Goal: Task Accomplishment & Management: Complete application form

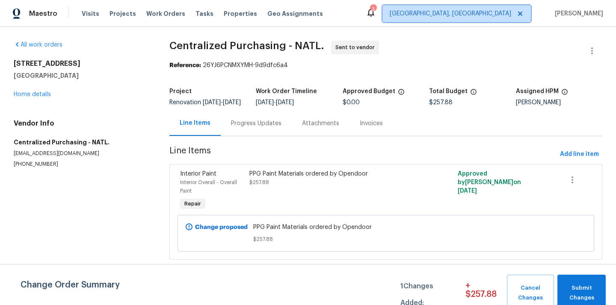
click at [491, 18] on span "[GEOGRAPHIC_DATA], [GEOGRAPHIC_DATA]" at bounding box center [457, 13] width 148 height 17
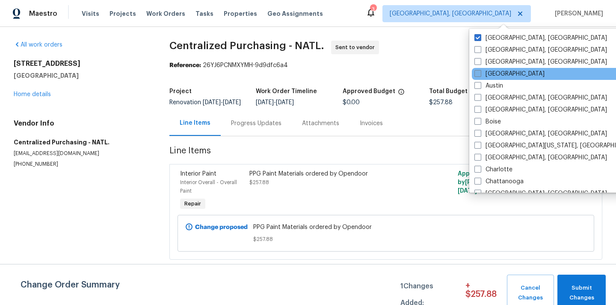
click at [495, 75] on label "[GEOGRAPHIC_DATA]" at bounding box center [510, 74] width 70 height 9
click at [480, 75] on input "[GEOGRAPHIC_DATA]" at bounding box center [478, 73] width 6 height 6
checkbox input "true"
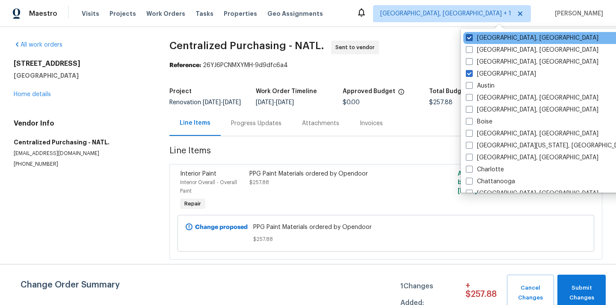
click at [484, 36] on label "[GEOGRAPHIC_DATA], [GEOGRAPHIC_DATA]" at bounding box center [532, 38] width 133 height 9
click at [472, 36] on input "[GEOGRAPHIC_DATA], [GEOGRAPHIC_DATA]" at bounding box center [469, 37] width 6 height 6
checkbox input "false"
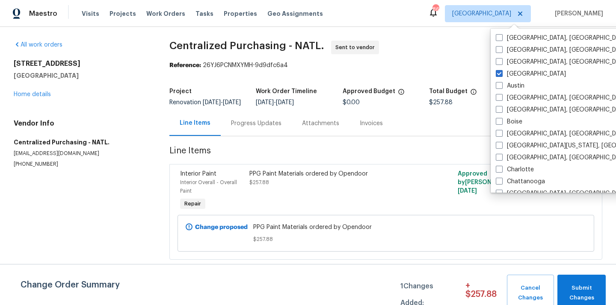
click at [111, 7] on div "Visits Projects Work Orders Tasks Properties Geo Assignments" at bounding box center [208, 13] width 252 height 17
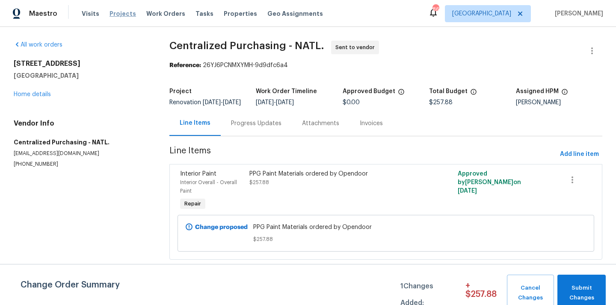
click at [112, 13] on span "Projects" at bounding box center [123, 13] width 27 height 9
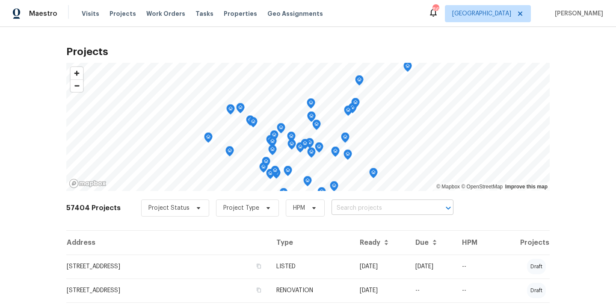
click at [351, 212] on input "text" at bounding box center [381, 208] width 98 height 13
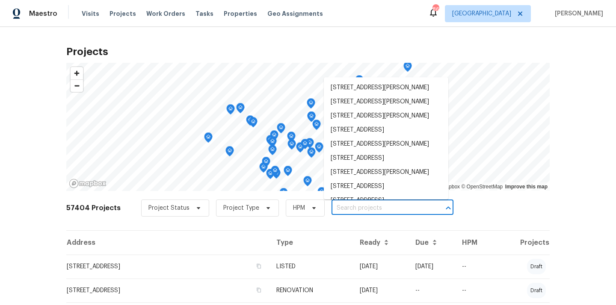
paste input "[STREET_ADDRESS][PERSON_NAME]"
type input "[STREET_ADDRESS][PERSON_NAME]"
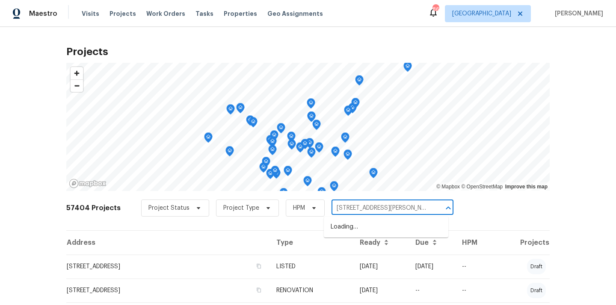
scroll to position [0, 9]
click at [355, 228] on li "[STREET_ADDRESS][PERSON_NAME]" at bounding box center [386, 227] width 125 height 14
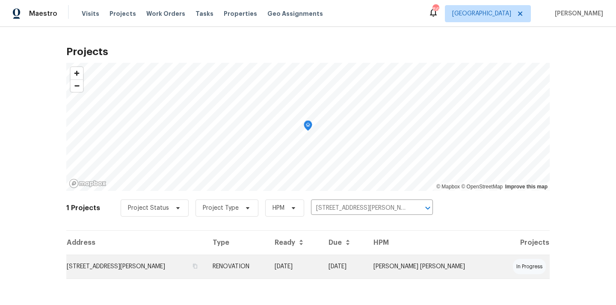
click at [268, 264] on td "RENOVATION" at bounding box center [237, 267] width 62 height 24
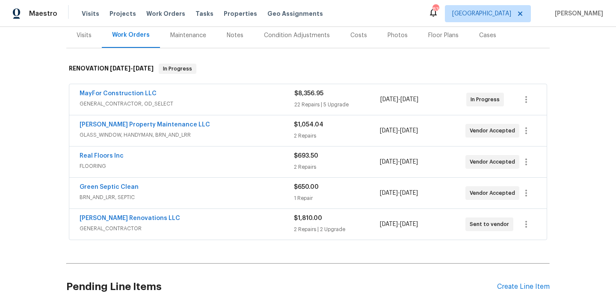
scroll to position [131, 0]
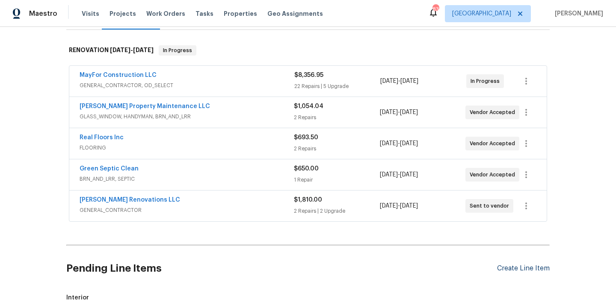
click at [517, 265] on div "Create Line Item" at bounding box center [523, 269] width 53 height 8
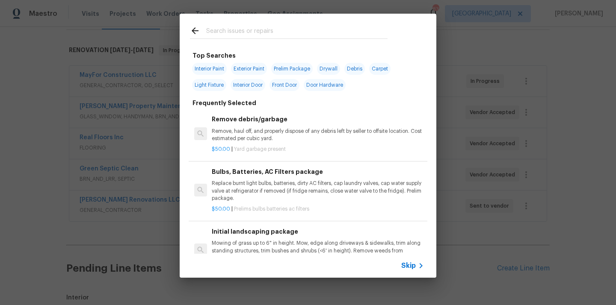
click at [301, 35] on input "text" at bounding box center [296, 32] width 181 height 13
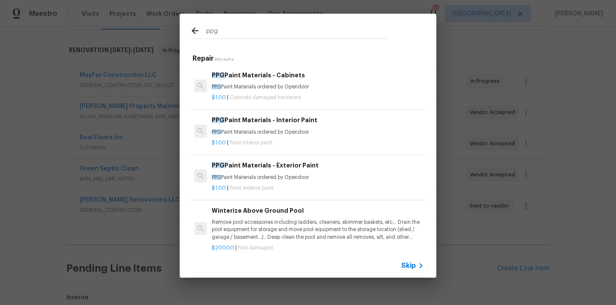
type input "ppg"
click at [263, 90] on p "PPG Paint Materials ordered by Opendoor" at bounding box center [318, 86] width 212 height 7
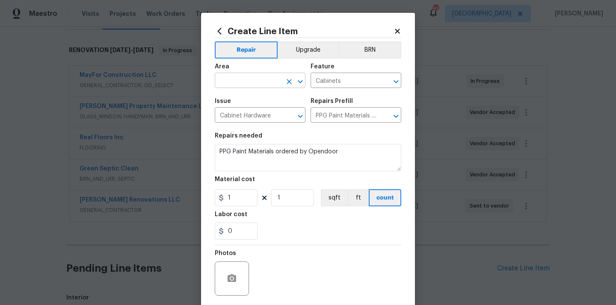
click at [249, 86] on input "text" at bounding box center [248, 81] width 67 height 13
click at [241, 102] on li "Kitchen" at bounding box center [260, 101] width 91 height 14
type input "Kitchen"
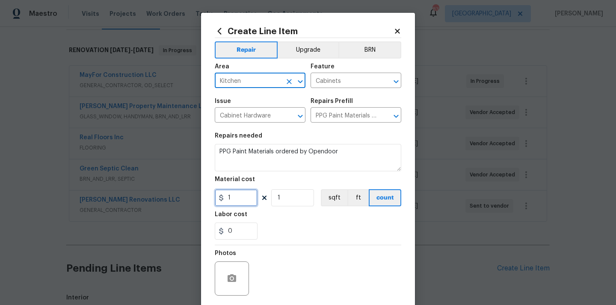
drag, startPoint x: 240, startPoint y: 197, endPoint x: 208, endPoint y: 197, distance: 32.1
click at [208, 197] on div "Create Line Item Repair Upgrade BRN Area Kitchen ​ Feature Cabinets ​ Issue Cab…" at bounding box center [308, 184] width 214 height 343
paste input "294.13"
type input "294.13"
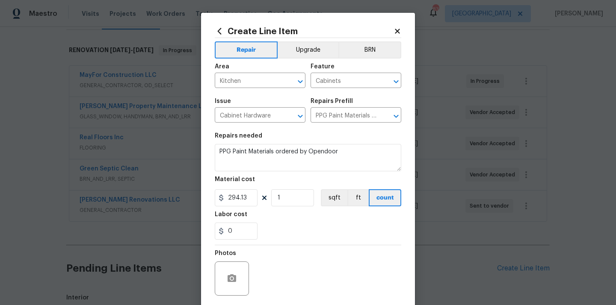
click at [274, 215] on div "Labor cost" at bounding box center [308, 217] width 187 height 11
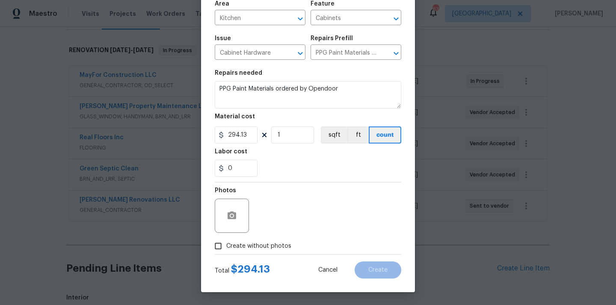
click at [267, 245] on span "Create without photos" at bounding box center [258, 246] width 65 height 9
click at [226, 245] on input "Create without photos" at bounding box center [218, 246] width 16 height 16
checkbox input "true"
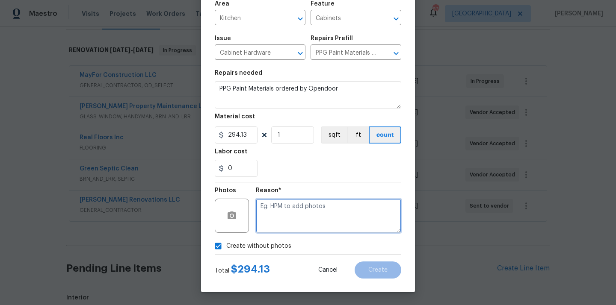
click at [278, 224] on textarea at bounding box center [328, 216] width 145 height 34
type textarea "N/A"
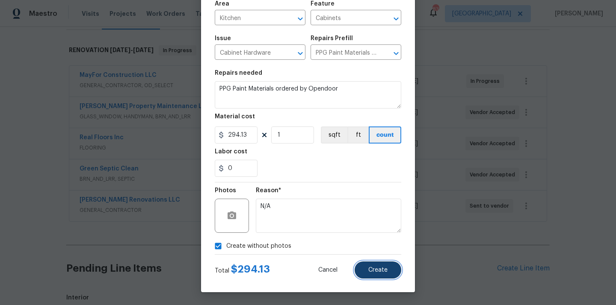
click at [370, 276] on button "Create" at bounding box center [378, 270] width 47 height 17
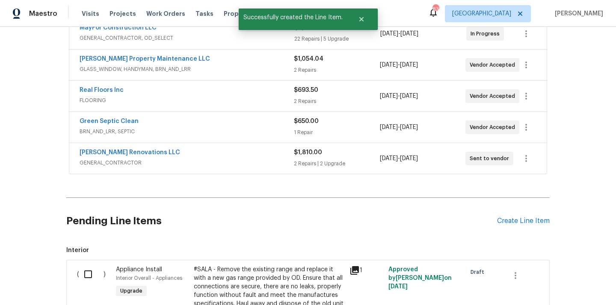
scroll to position [184, 0]
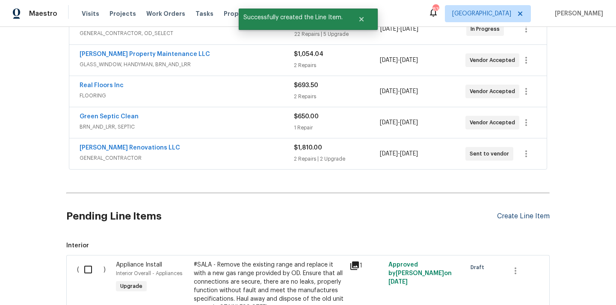
click at [505, 213] on div "Create Line Item" at bounding box center [523, 217] width 53 height 8
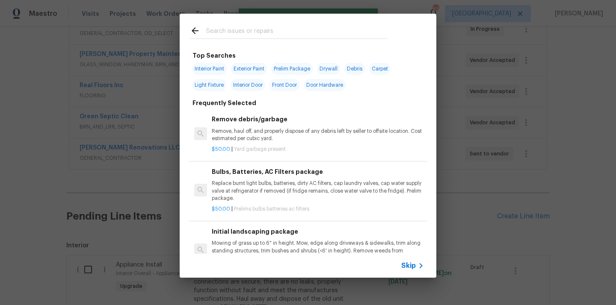
click at [296, 34] on input "text" at bounding box center [296, 32] width 181 height 13
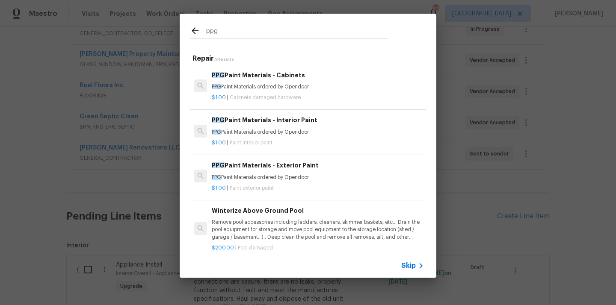
type input "ppg"
click at [297, 118] on h6 "PPG Paint Materials - Interior Paint" at bounding box center [318, 120] width 212 height 9
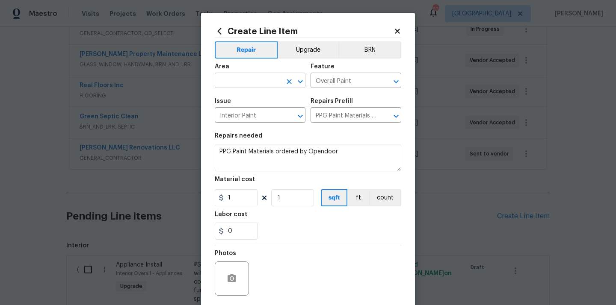
click at [244, 77] on input "text" at bounding box center [248, 81] width 67 height 13
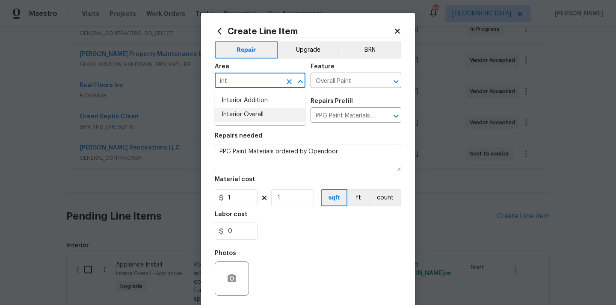
click at [238, 117] on li "Interior Overall" at bounding box center [260, 115] width 91 height 14
type input "Interior Overall"
drag, startPoint x: 236, startPoint y: 198, endPoint x: 214, endPoint y: 198, distance: 21.8
click at [228, 198] on input "1" at bounding box center [236, 198] width 43 height 17
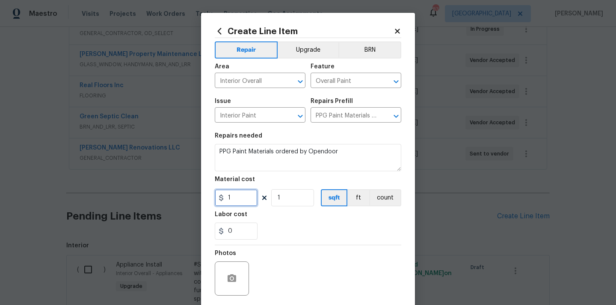
paste input "326.7"
type input "326.71"
click at [289, 226] on div "0" at bounding box center [308, 231] width 187 height 17
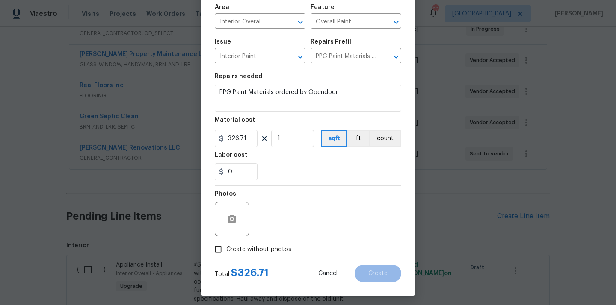
scroll to position [63, 0]
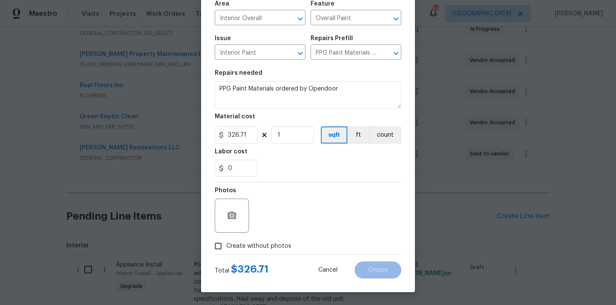
click at [277, 252] on label "Create without photos" at bounding box center [250, 246] width 81 height 16
click at [226, 252] on input "Create without photos" at bounding box center [218, 246] width 16 height 16
checkbox input "true"
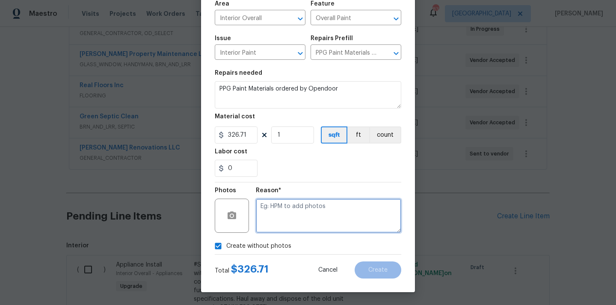
click at [292, 216] on textarea at bounding box center [328, 216] width 145 height 34
type textarea "N/A"
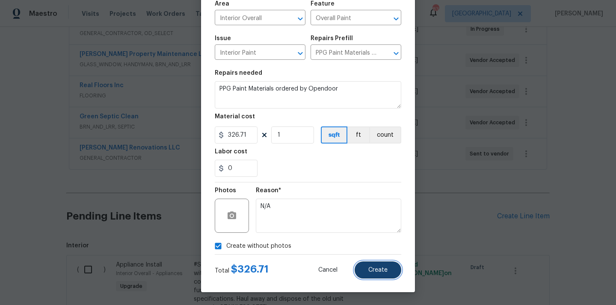
click at [366, 269] on button "Create" at bounding box center [378, 270] width 47 height 17
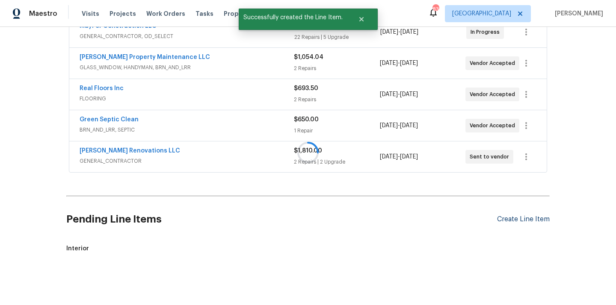
scroll to position [184, 0]
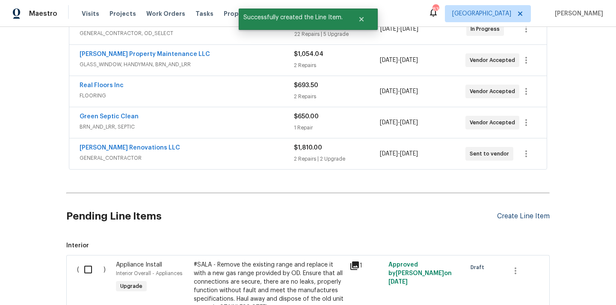
click at [514, 213] on div "Create Line Item" at bounding box center [523, 217] width 53 height 8
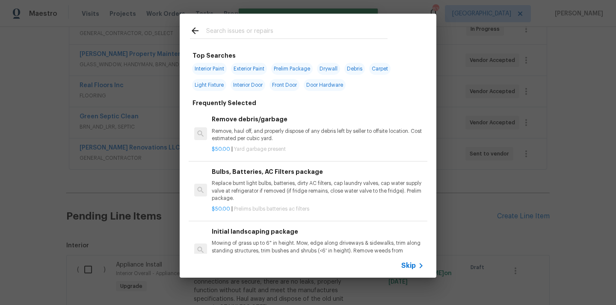
click at [285, 35] on input "text" at bounding box center [296, 32] width 181 height 13
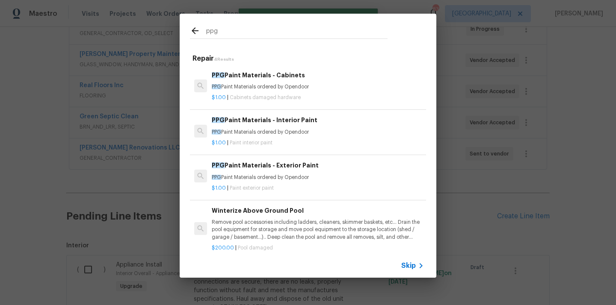
type input "ppg"
click at [276, 172] on div "PPG Paint Materials - Exterior Paint PPG Paint Materials ordered by Opendoor" at bounding box center [318, 171] width 212 height 21
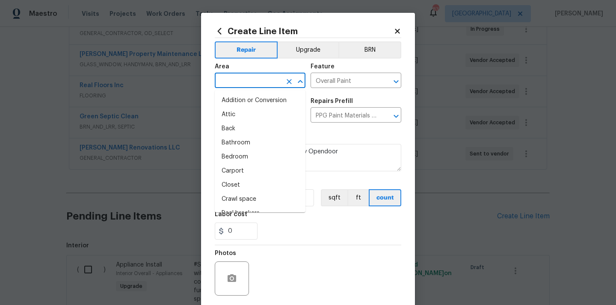
click at [265, 78] on input "text" at bounding box center [248, 81] width 67 height 13
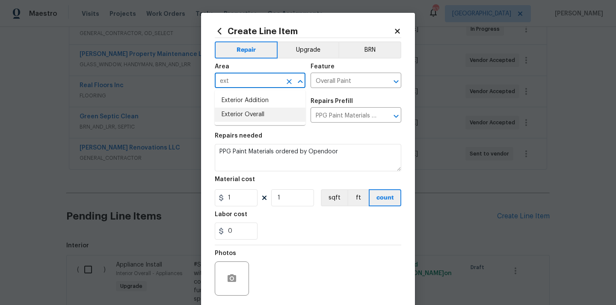
click at [252, 115] on li "Exterior Overall" at bounding box center [260, 115] width 91 height 14
type input "Exterior Overall"
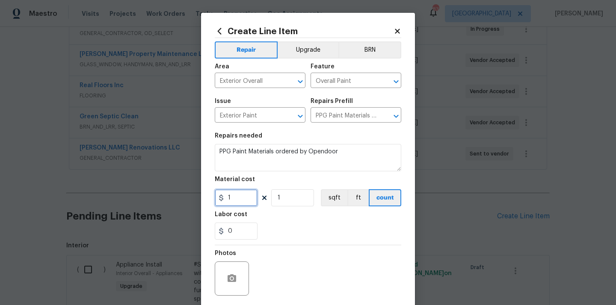
drag, startPoint x: 243, startPoint y: 200, endPoint x: 201, endPoint y: 201, distance: 41.5
click at [215, 201] on input "1" at bounding box center [236, 198] width 43 height 17
paste input "47.04"
type input "147.04"
click at [275, 234] on div "0" at bounding box center [308, 231] width 187 height 17
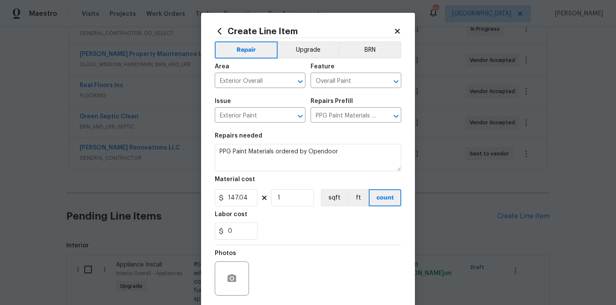
scroll to position [63, 0]
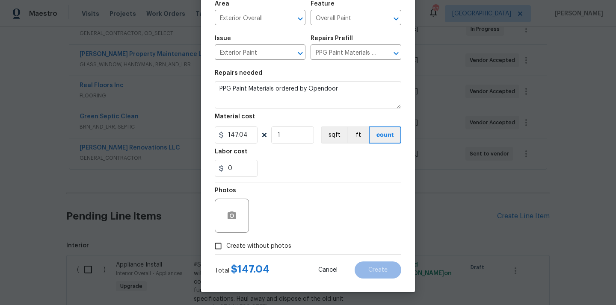
click at [274, 248] on span "Create without photos" at bounding box center [258, 246] width 65 height 9
click at [226, 248] on input "Create without photos" at bounding box center [218, 246] width 16 height 16
checkbox input "true"
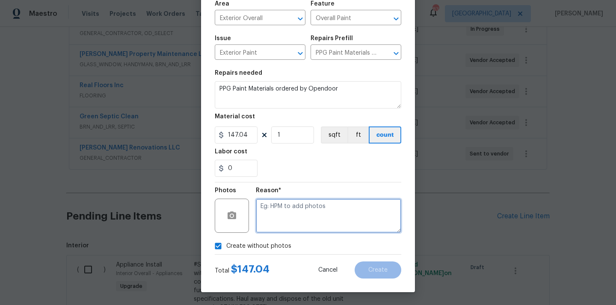
click at [288, 225] on textarea at bounding box center [328, 216] width 145 height 34
type textarea "N/A"
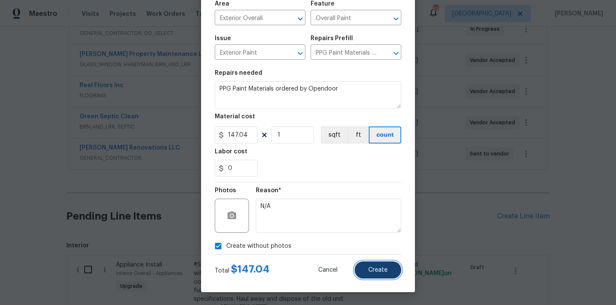
click at [383, 274] on button "Create" at bounding box center [378, 270] width 47 height 17
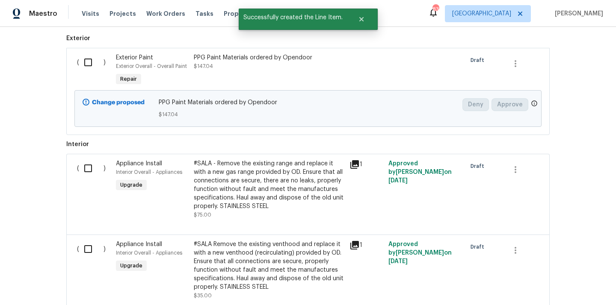
scroll to position [363, 0]
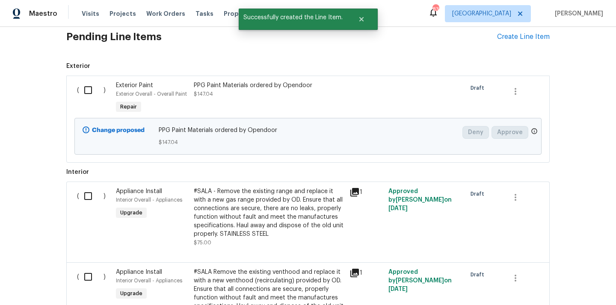
click at [89, 81] on input "checkbox" at bounding box center [91, 90] width 24 height 18
checkbox input "true"
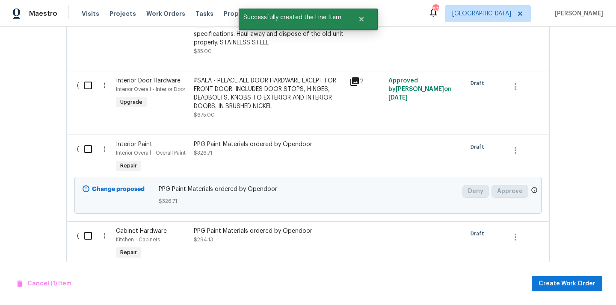
scroll to position [661, 0]
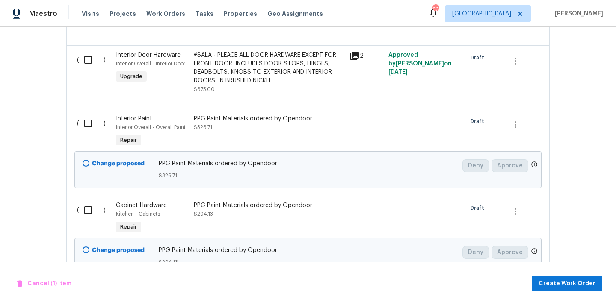
click at [86, 120] on input "checkbox" at bounding box center [91, 124] width 24 height 18
checkbox input "true"
click at [89, 205] on input "checkbox" at bounding box center [91, 211] width 24 height 18
checkbox input "true"
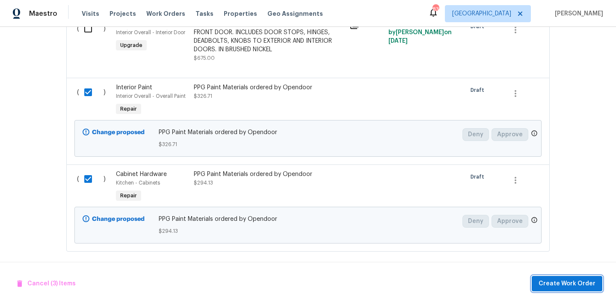
click at [572, 287] on span "Create Work Order" at bounding box center [567, 284] width 57 height 11
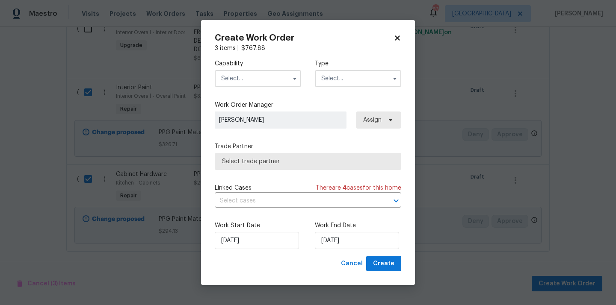
click at [281, 83] on input "text" at bounding box center [258, 78] width 86 height 17
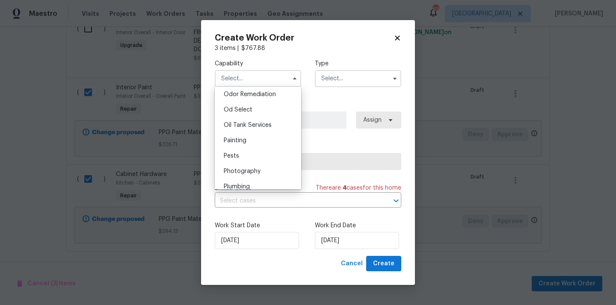
scroll to position [673, 0]
click at [274, 147] on div "Painting" at bounding box center [258, 141] width 82 height 15
type input "Painting"
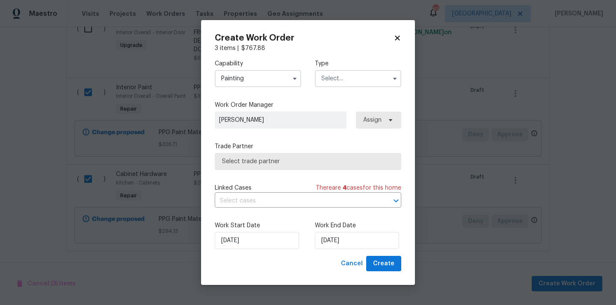
click at [353, 70] on input "text" at bounding box center [358, 78] width 86 height 17
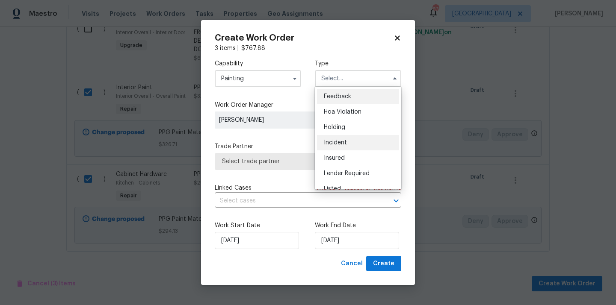
scroll to position [194, 0]
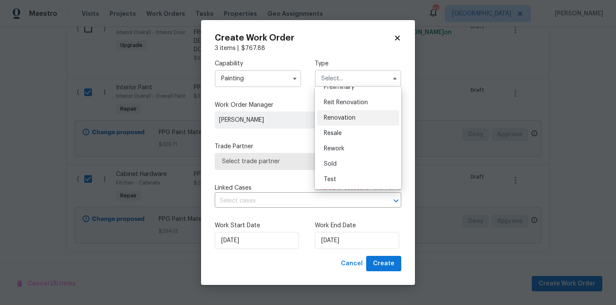
click at [351, 119] on span "Renovation" at bounding box center [340, 118] width 32 height 6
type input "Renovation"
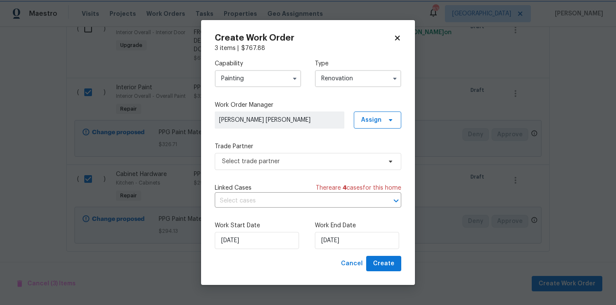
scroll to position [0, 0]
click at [365, 119] on span "Assign" at bounding box center [371, 120] width 21 height 9
click at [371, 160] on div "Assign to me" at bounding box center [382, 156] width 48 height 12
click at [370, 158] on div "Assign to me" at bounding box center [378, 156] width 37 height 9
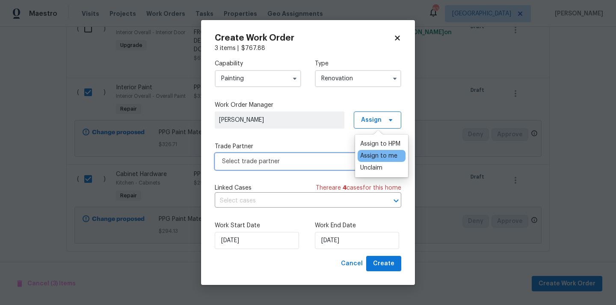
click at [321, 162] on span "Select trade partner" at bounding box center [302, 161] width 160 height 9
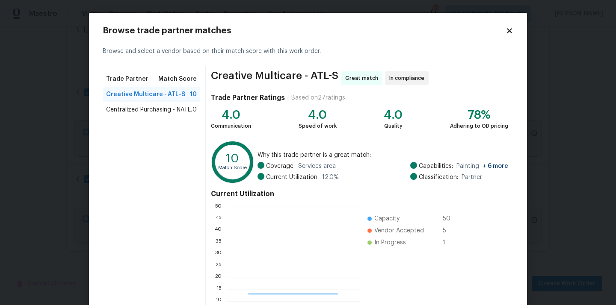
scroll to position [120, 134]
click at [157, 108] on span "Centralized Purchasing - NATL." at bounding box center [149, 110] width 86 height 9
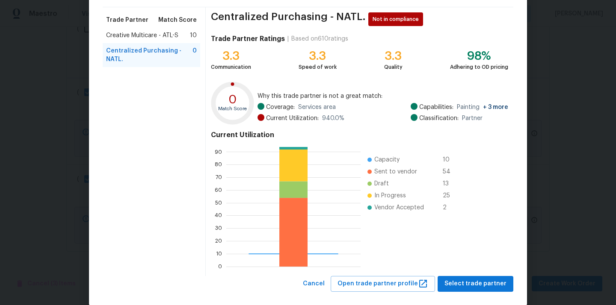
scroll to position [72, 0]
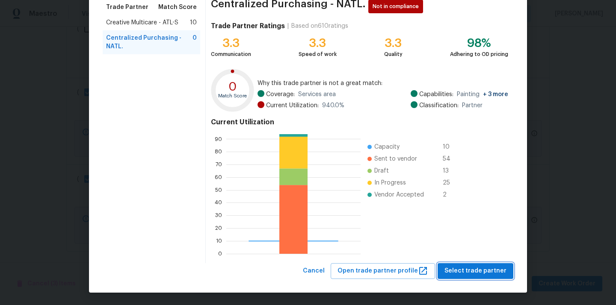
click at [471, 274] on span "Select trade partner" at bounding box center [476, 271] width 62 height 11
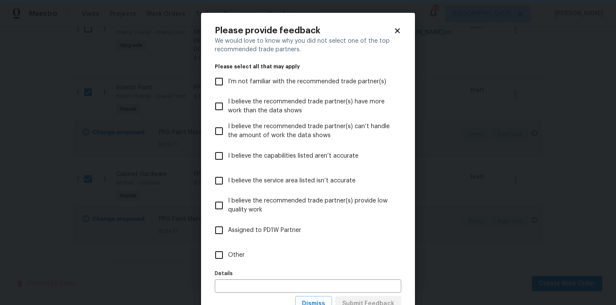
scroll to position [0, 0]
click at [349, 265] on label "Other" at bounding box center [302, 255] width 184 height 25
click at [228, 264] on input "Other" at bounding box center [219, 255] width 18 height 18
checkbox input "true"
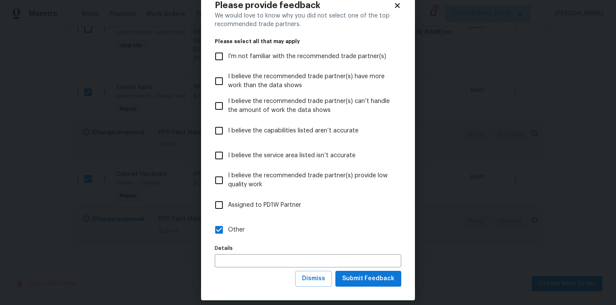
scroll to position [27, 0]
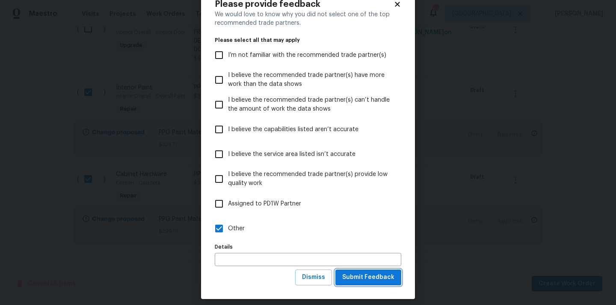
click at [364, 284] on button "Submit Feedback" at bounding box center [368, 278] width 66 height 16
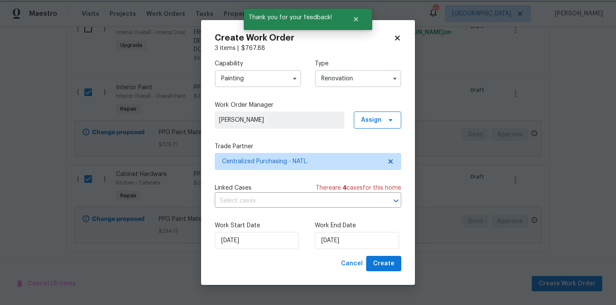
scroll to position [0, 0]
click at [381, 268] on span "Create" at bounding box center [383, 264] width 21 height 11
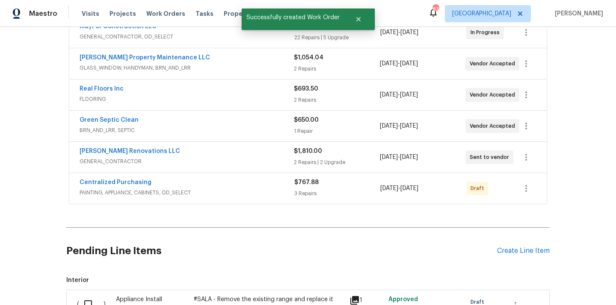
scroll to position [185, 0]
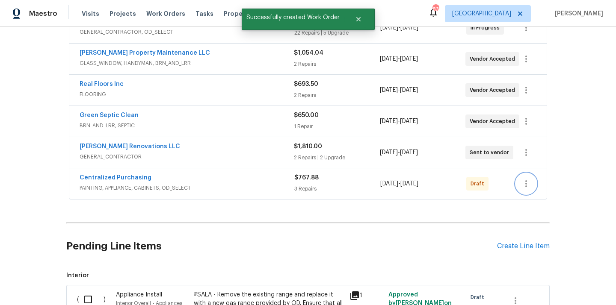
click at [530, 179] on icon "button" at bounding box center [526, 184] width 10 height 10
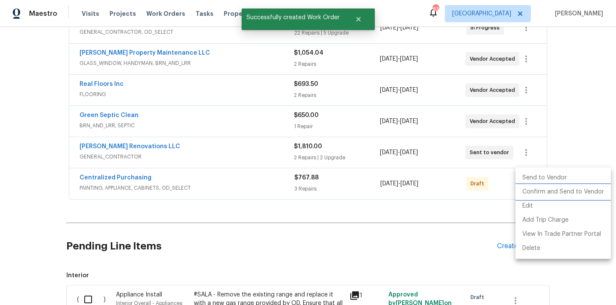
click at [534, 192] on li "Confirm and Send to Vendor" at bounding box center [563, 192] width 95 height 14
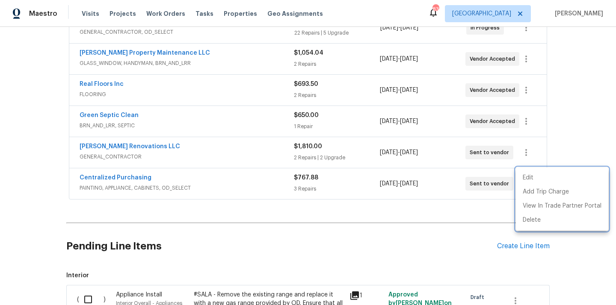
click at [178, 175] on div at bounding box center [308, 152] width 616 height 305
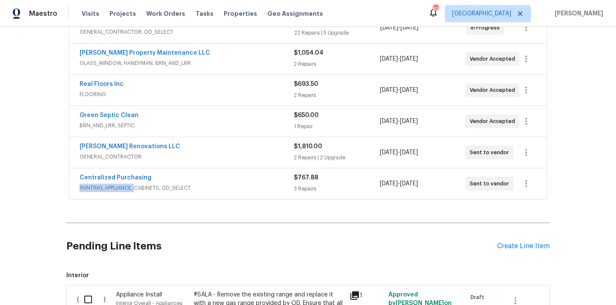
click at [136, 184] on span "PAINTING, APPLIANCE, CABINETS, OD_SELECT" at bounding box center [187, 188] width 214 height 9
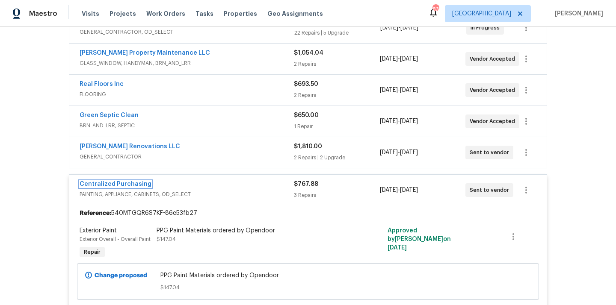
click at [136, 181] on link "Centralized Purchasing" at bounding box center [116, 184] width 72 height 6
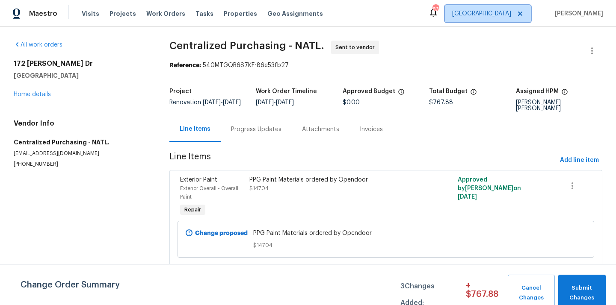
click at [509, 18] on span "[GEOGRAPHIC_DATA]" at bounding box center [488, 13] width 86 height 17
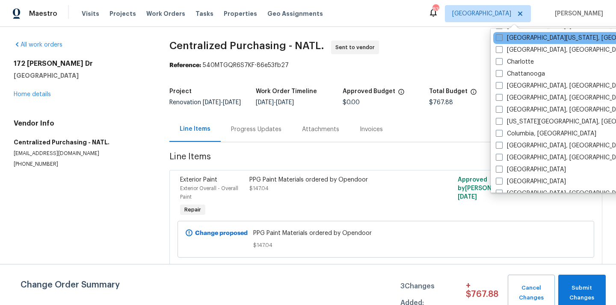
scroll to position [103, 0]
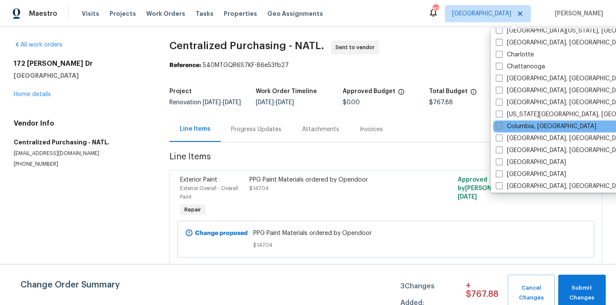
click at [512, 130] on label "Columbia, [GEOGRAPHIC_DATA]" at bounding box center [546, 126] width 101 height 9
click at [501, 128] on input "Columbia, [GEOGRAPHIC_DATA]" at bounding box center [499, 125] width 6 height 6
checkbox input "true"
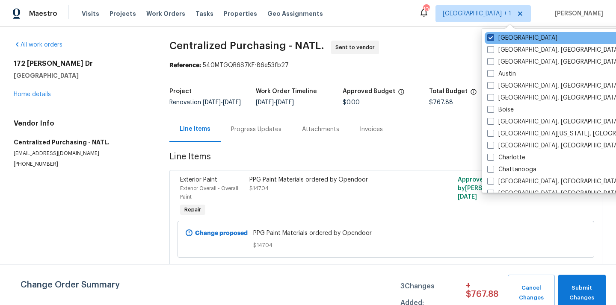
click at [504, 40] on label "[GEOGRAPHIC_DATA]" at bounding box center [522, 38] width 70 height 9
click at [493, 39] on input "[GEOGRAPHIC_DATA]" at bounding box center [490, 37] width 6 height 6
checkbox input "false"
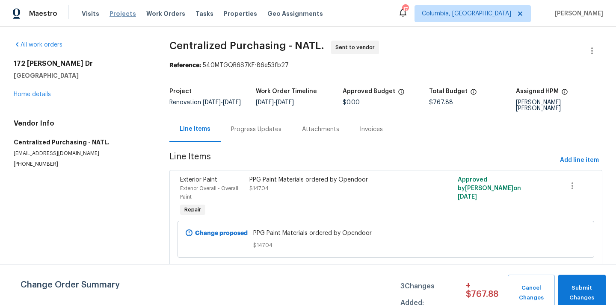
click at [116, 11] on span "Projects" at bounding box center [123, 13] width 27 height 9
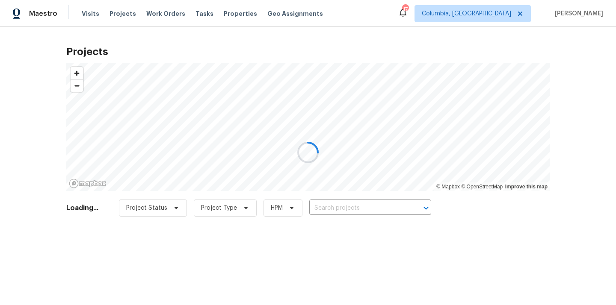
click at [369, 208] on div at bounding box center [308, 152] width 616 height 305
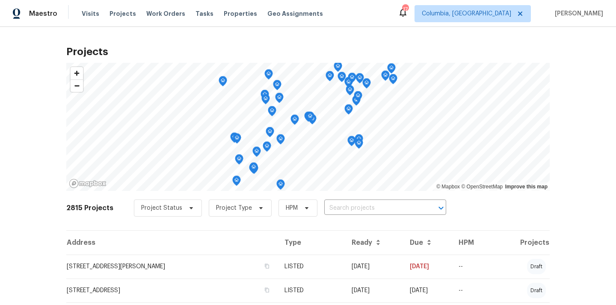
click at [369, 208] on input "text" at bounding box center [373, 208] width 98 height 13
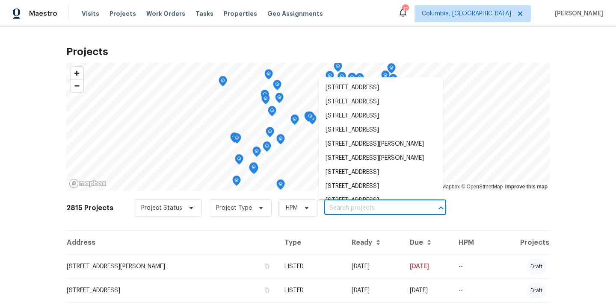
paste input "[STREET_ADDRESS]"
type input "[STREET_ADDRESS]"
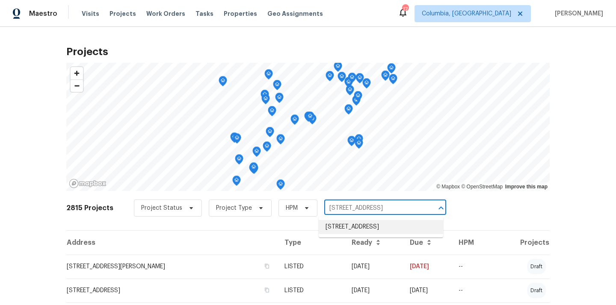
click at [367, 231] on li "[STREET_ADDRESS]" at bounding box center [381, 227] width 125 height 14
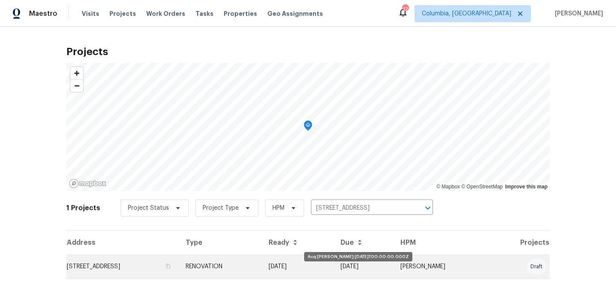
click at [334, 264] on td "[DATE]" at bounding box center [298, 267] width 72 height 24
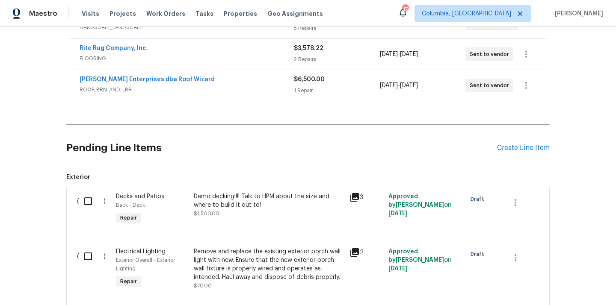
scroll to position [247, 0]
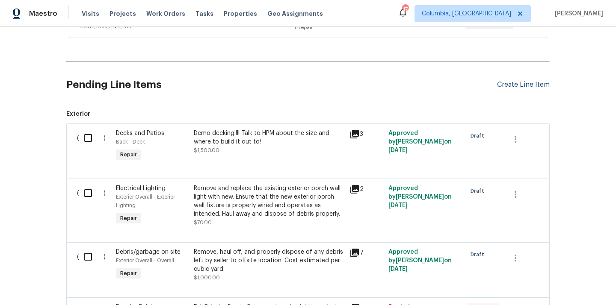
click at [524, 86] on div "Create Line Item" at bounding box center [523, 85] width 53 height 8
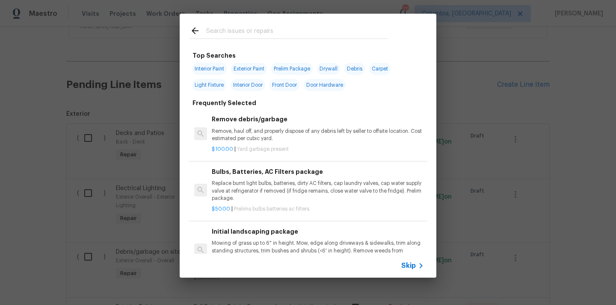
click at [335, 36] on input "text" at bounding box center [296, 32] width 181 height 13
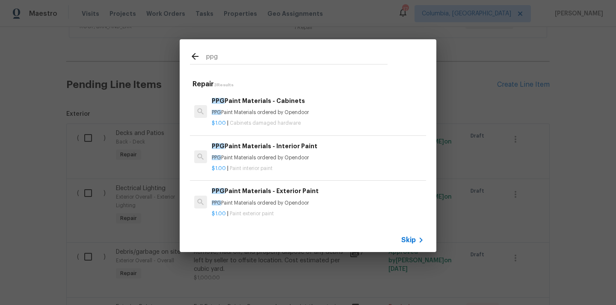
type input "ppg"
click at [293, 106] on div "PPG Paint Materials - Cabinets PPG Paint Materials ordered by Opendoor" at bounding box center [318, 106] width 212 height 21
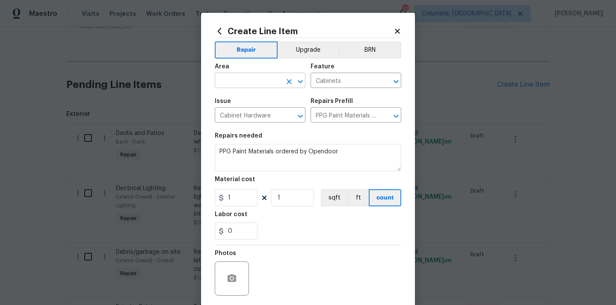
click at [274, 83] on input "text" at bounding box center [248, 81] width 67 height 13
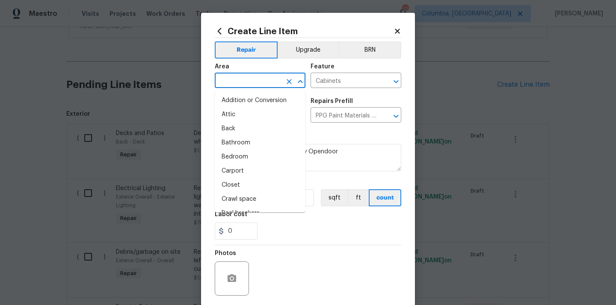
paste input "413.93"
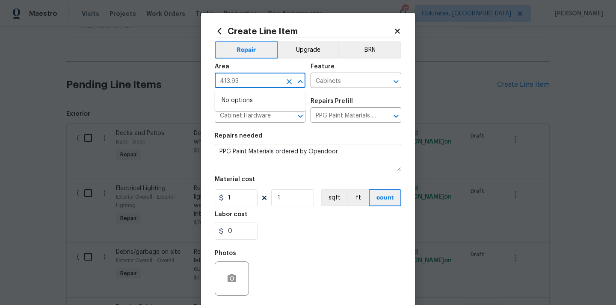
type input "413.93"
click at [317, 128] on section "Repairs needed PPG Paint Materials ordered by Opendoor Material cost 1 1 sqft f…" at bounding box center [308, 186] width 187 height 117
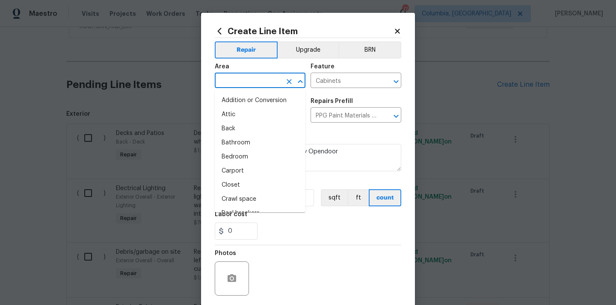
click at [265, 85] on input "text" at bounding box center [248, 81] width 67 height 13
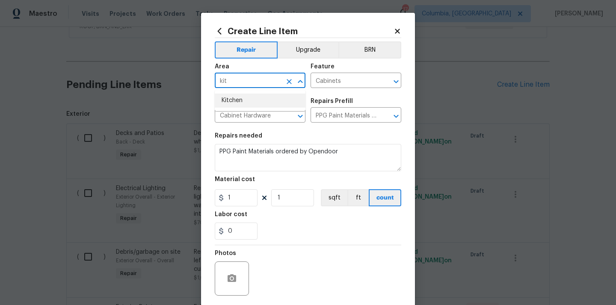
click at [263, 99] on li "Kitchen" at bounding box center [260, 101] width 91 height 14
type input "Kitchen"
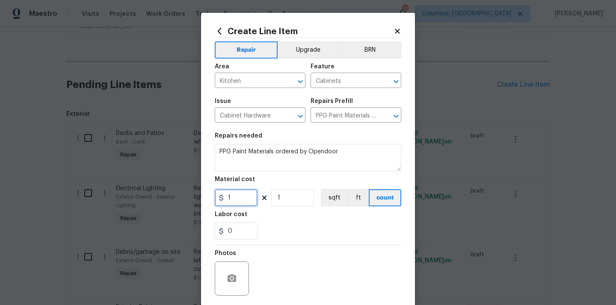
drag, startPoint x: 236, startPoint y: 199, endPoint x: 214, endPoint y: 199, distance: 22.2
click at [215, 199] on input "1" at bounding box center [236, 198] width 43 height 17
paste input "413.93"
type input "413.93"
click at [276, 215] on div "Labor cost" at bounding box center [308, 217] width 187 height 11
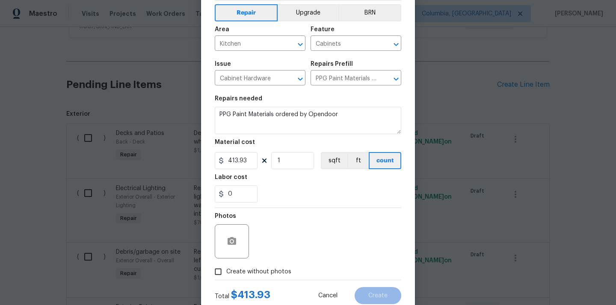
scroll to position [63, 0]
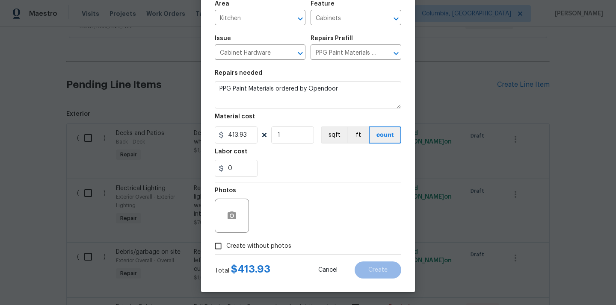
click at [271, 244] on span "Create without photos" at bounding box center [258, 246] width 65 height 9
click at [226, 244] on input "Create without photos" at bounding box center [218, 246] width 16 height 16
checkbox input "true"
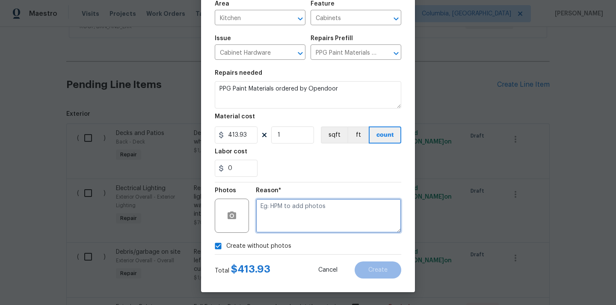
click at [288, 212] on textarea at bounding box center [328, 216] width 145 height 34
type textarea "N/A"
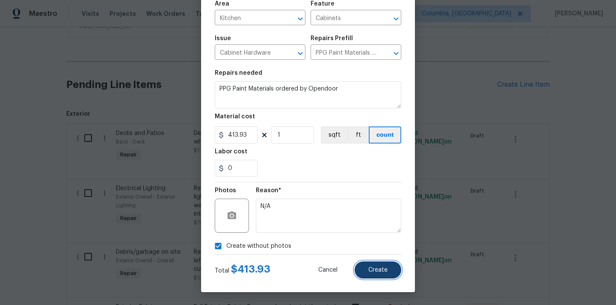
click at [375, 266] on button "Create" at bounding box center [378, 270] width 47 height 17
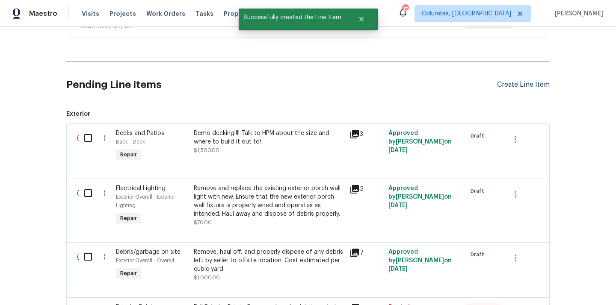
click at [508, 87] on div "Create Line Item" at bounding box center [523, 85] width 53 height 8
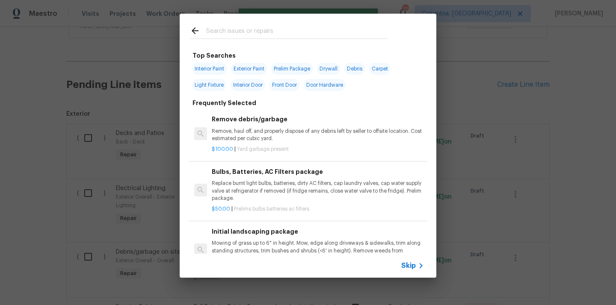
click at [278, 35] on input "text" at bounding box center [296, 32] width 181 height 13
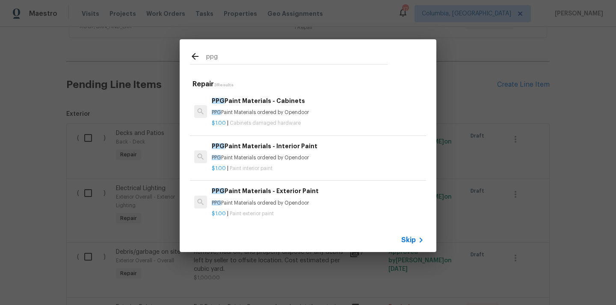
type input "ppg"
click at [277, 155] on p "PPG Paint Materials ordered by Opendoor" at bounding box center [318, 157] width 212 height 7
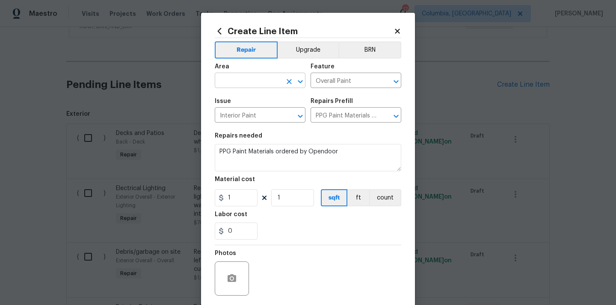
click at [249, 81] on input "text" at bounding box center [248, 81] width 67 height 13
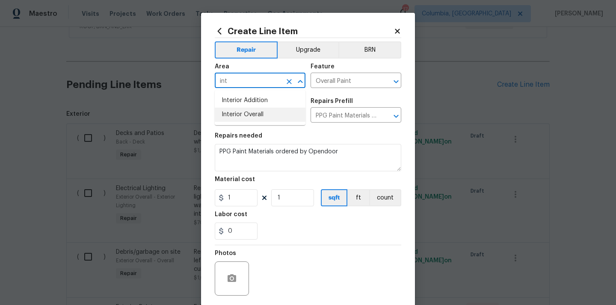
click at [250, 113] on li "Interior Overall" at bounding box center [260, 115] width 91 height 14
type input "Interior Overall"
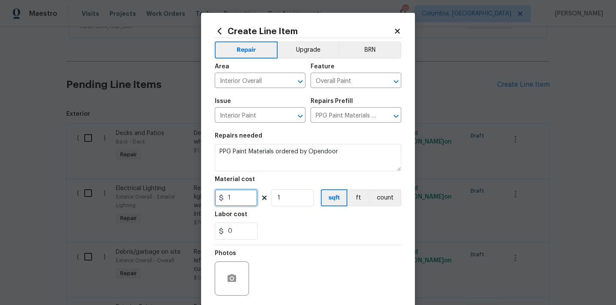
drag, startPoint x: 237, startPoint y: 197, endPoint x: 217, endPoint y: 199, distance: 19.8
click at [219, 199] on div "1" at bounding box center [236, 198] width 43 height 17
paste input "768.1"
type input "768.11"
click at [274, 223] on div "0" at bounding box center [308, 231] width 187 height 17
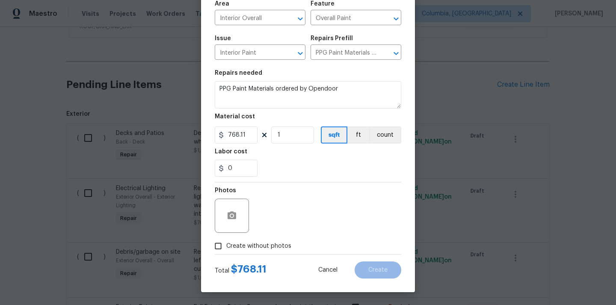
click at [269, 247] on span "Create without photos" at bounding box center [258, 246] width 65 height 9
click at [226, 247] on input "Create without photos" at bounding box center [218, 246] width 16 height 16
checkbox input "true"
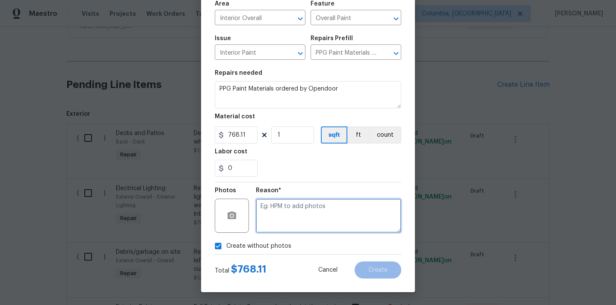
click at [284, 218] on textarea at bounding box center [328, 216] width 145 height 34
type textarea "N/A"
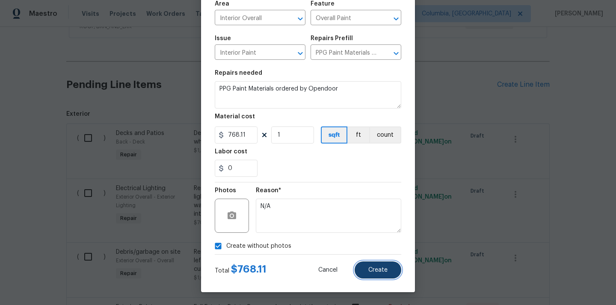
click at [371, 265] on button "Create" at bounding box center [378, 270] width 47 height 17
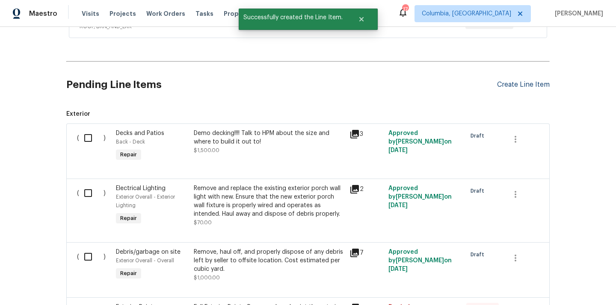
click at [519, 86] on div "Create Line Item" at bounding box center [523, 85] width 53 height 8
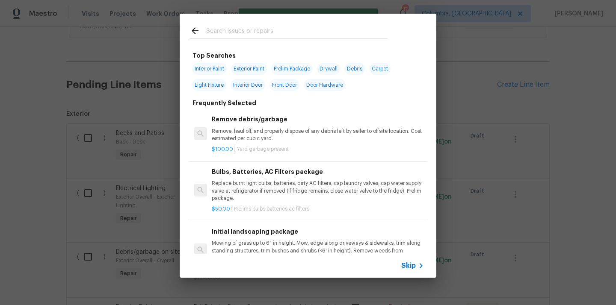
click at [347, 31] on input "text" at bounding box center [296, 32] width 181 height 13
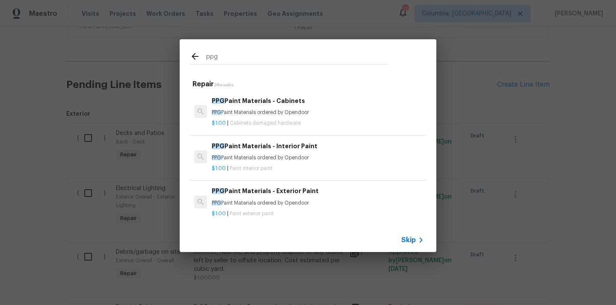
type input "ppg"
click at [268, 199] on div "PPG Paint Materials - Exterior Paint PPG Paint Materials ordered by Opendoor" at bounding box center [318, 197] width 212 height 21
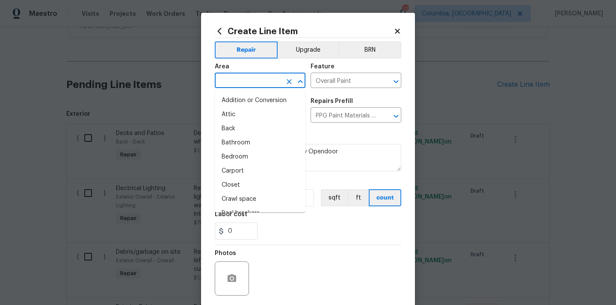
click at [251, 77] on input "text" at bounding box center [248, 81] width 67 height 13
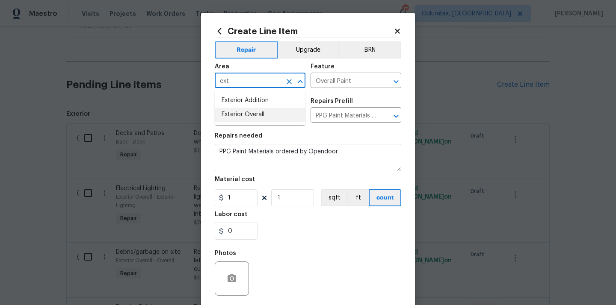
click at [252, 117] on li "Exterior Overall" at bounding box center [260, 115] width 91 height 14
type input "Exterior Overall"
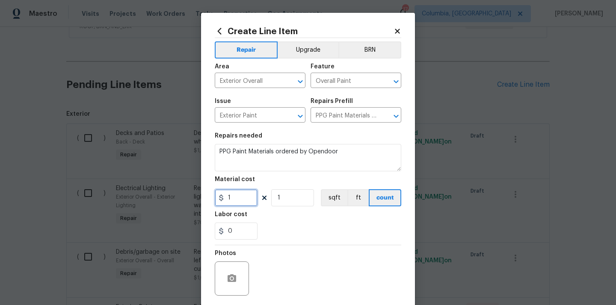
drag, startPoint x: 236, startPoint y: 198, endPoint x: 217, endPoint y: 199, distance: 19.8
click at [221, 198] on div "1" at bounding box center [236, 198] width 43 height 17
paste input "664.6"
type input "664.61"
click at [285, 225] on div "0" at bounding box center [308, 231] width 187 height 17
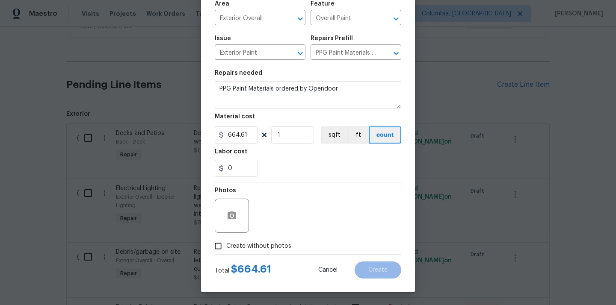
click at [274, 240] on label "Create without photos" at bounding box center [250, 246] width 81 height 16
click at [226, 240] on input "Create without photos" at bounding box center [218, 246] width 16 height 16
checkbox input "true"
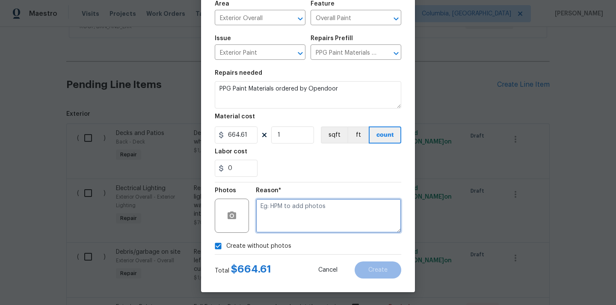
click at [284, 217] on textarea at bounding box center [328, 216] width 145 height 34
type textarea "N/A"
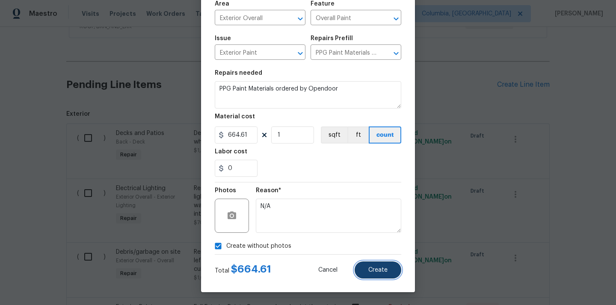
click at [377, 268] on span "Create" at bounding box center [377, 270] width 19 height 6
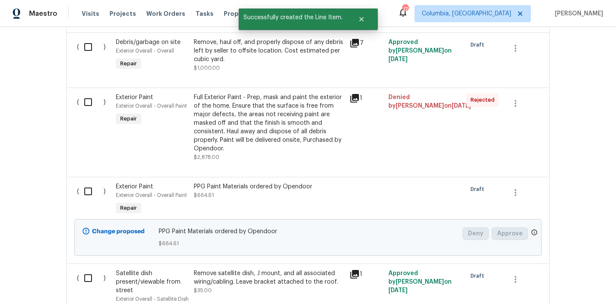
scroll to position [460, 0]
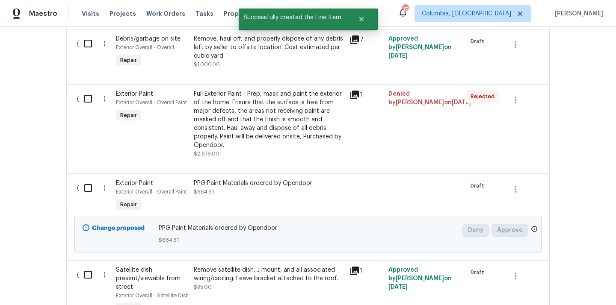
click at [89, 193] on input "checkbox" at bounding box center [91, 188] width 24 height 18
checkbox input "true"
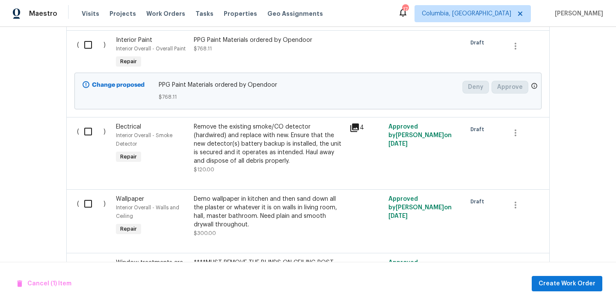
scroll to position [2180, 0]
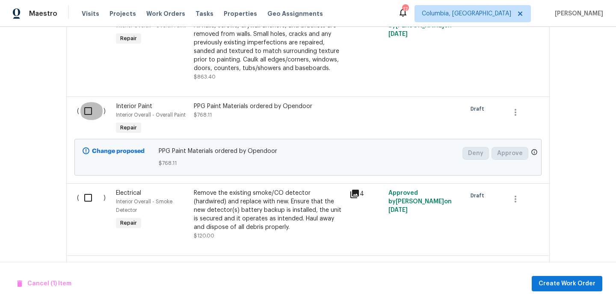
click at [83, 108] on input "checkbox" at bounding box center [91, 111] width 24 height 18
checkbox input "true"
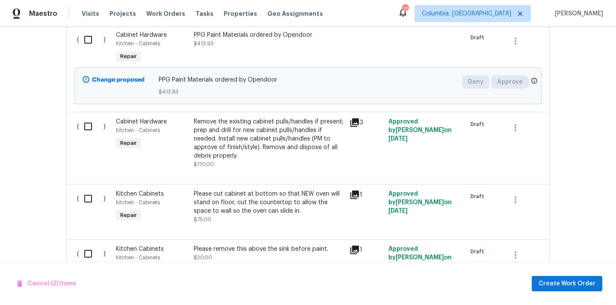
scroll to position [2752, 0]
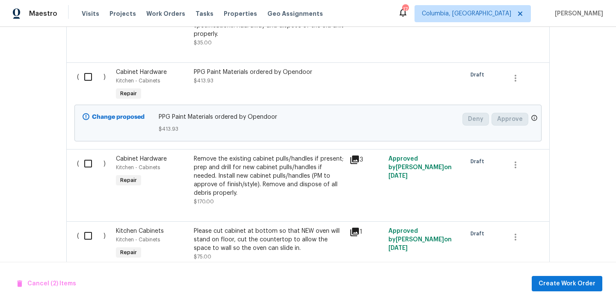
click at [84, 76] on input "checkbox" at bounding box center [91, 77] width 24 height 18
checkbox input "true"
click at [555, 282] on span "Create Work Order" at bounding box center [567, 284] width 57 height 11
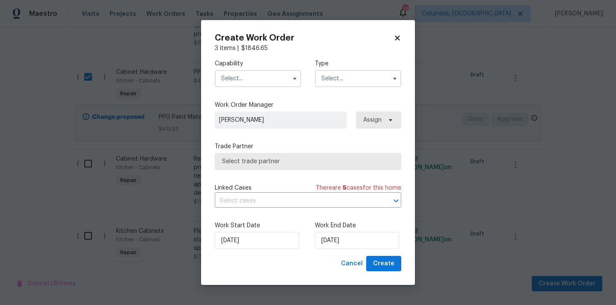
click at [254, 76] on input "text" at bounding box center [258, 78] width 86 height 17
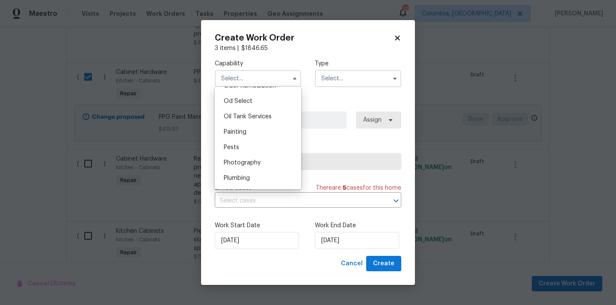
scroll to position [685, 0]
click at [268, 135] on div "Painting" at bounding box center [258, 130] width 82 height 15
type input "Painting"
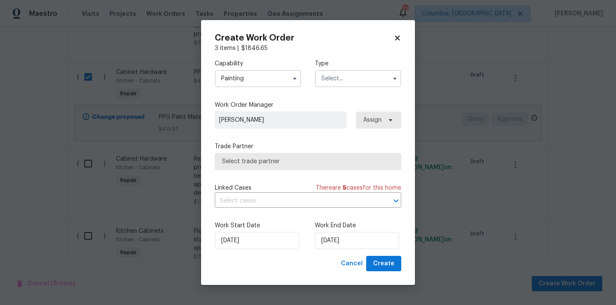
click at [353, 80] on input "text" at bounding box center [358, 78] width 86 height 17
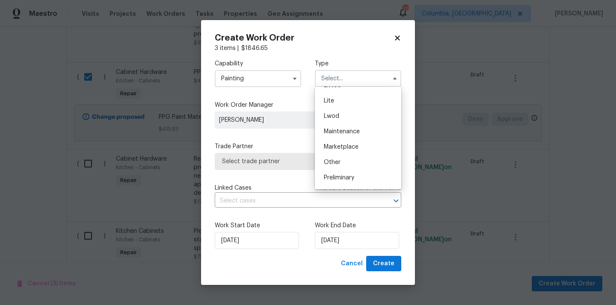
scroll to position [194, 0]
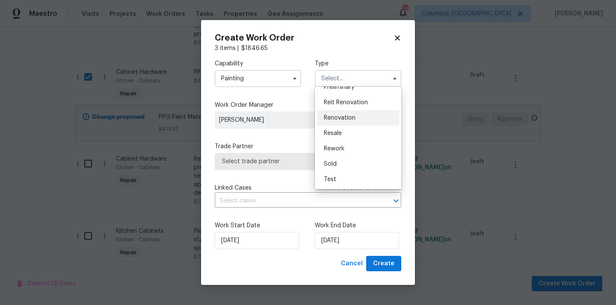
click at [356, 121] on div "Renovation" at bounding box center [358, 117] width 82 height 15
type input "Renovation"
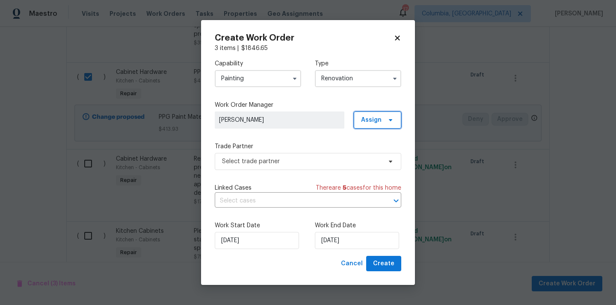
click at [371, 120] on span "Assign" at bounding box center [371, 120] width 21 height 9
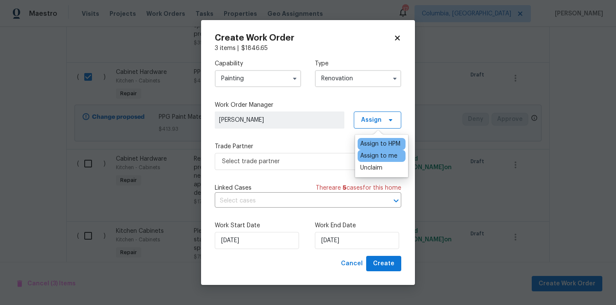
click at [374, 153] on div "Assign to me" at bounding box center [378, 156] width 37 height 9
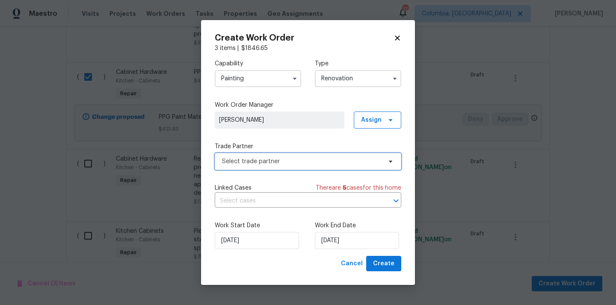
click at [327, 165] on span "Select trade partner" at bounding box center [302, 161] width 160 height 9
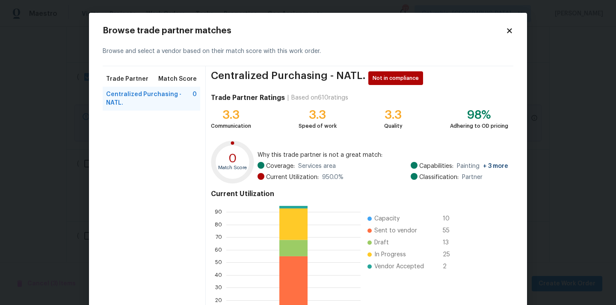
scroll to position [72, 0]
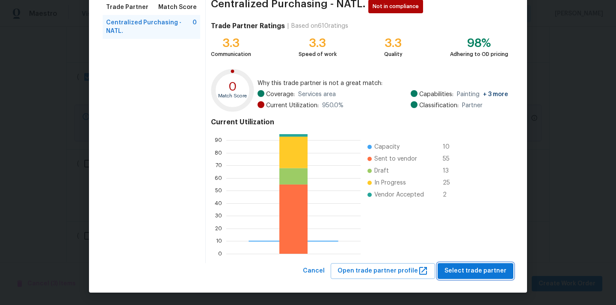
click at [460, 265] on button "Select trade partner" at bounding box center [476, 272] width 76 height 16
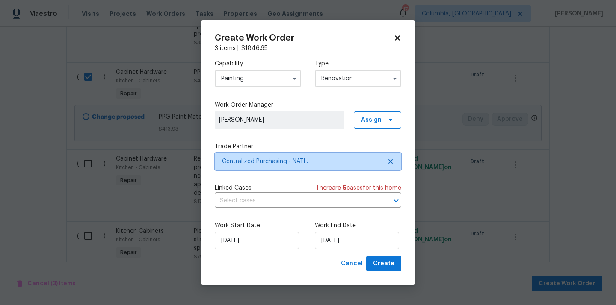
scroll to position [0, 0]
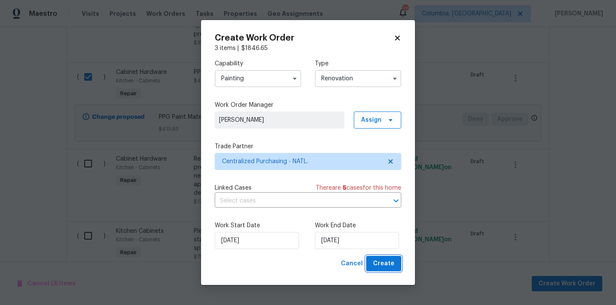
click at [393, 265] on span "Create" at bounding box center [383, 264] width 21 height 11
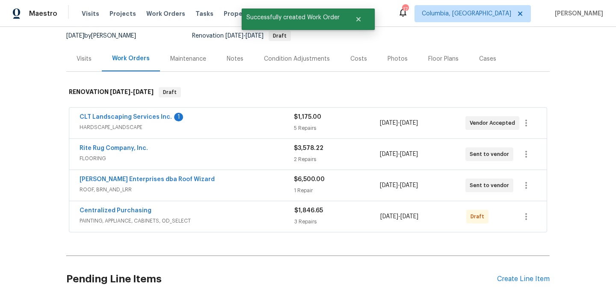
scroll to position [105, 0]
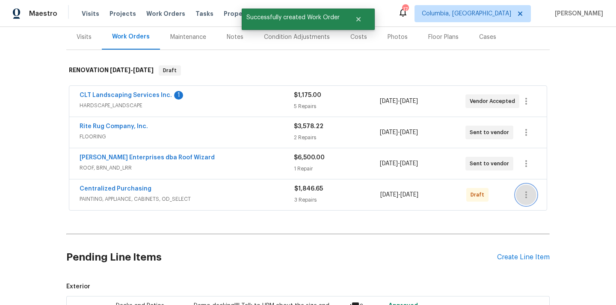
click at [525, 193] on icon "button" at bounding box center [526, 195] width 2 height 7
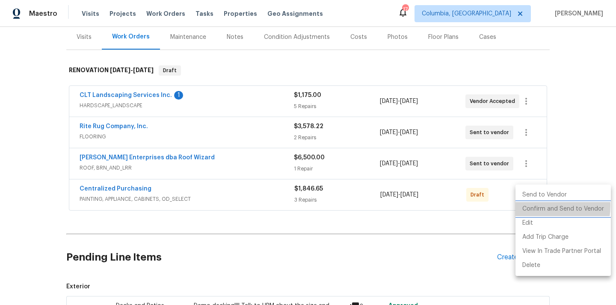
click at [530, 206] on li "Confirm and Send to Vendor" at bounding box center [563, 209] width 95 height 14
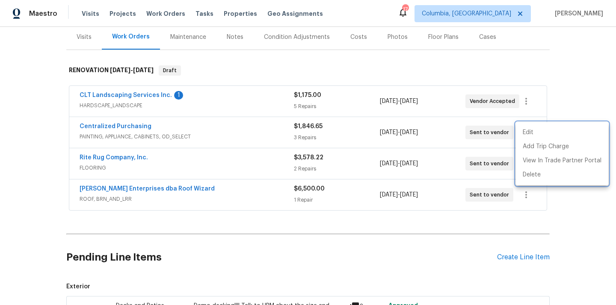
click at [162, 137] on div at bounding box center [308, 152] width 616 height 305
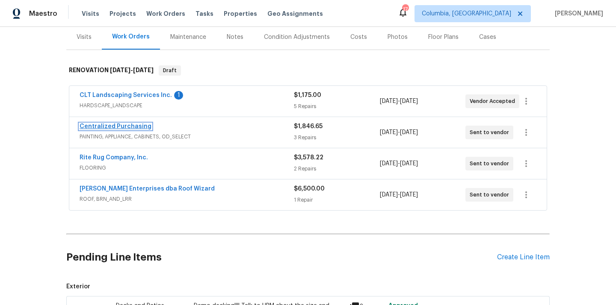
click at [126, 127] on link "Centralized Purchasing" at bounding box center [116, 127] width 72 height 6
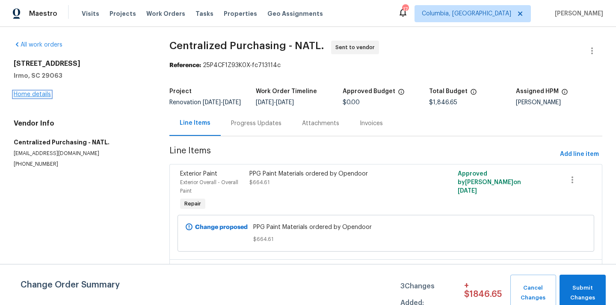
click at [47, 95] on link "Home details" at bounding box center [32, 95] width 37 height 6
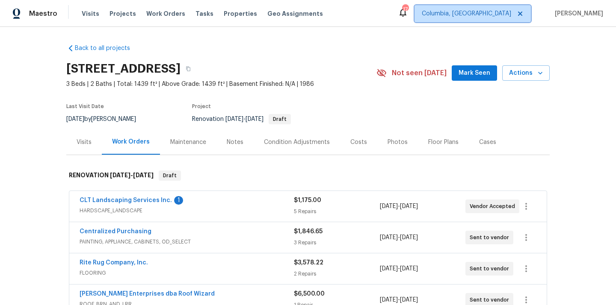
click at [495, 16] on span "Columbia, [GEOGRAPHIC_DATA]" at bounding box center [466, 13] width 89 height 9
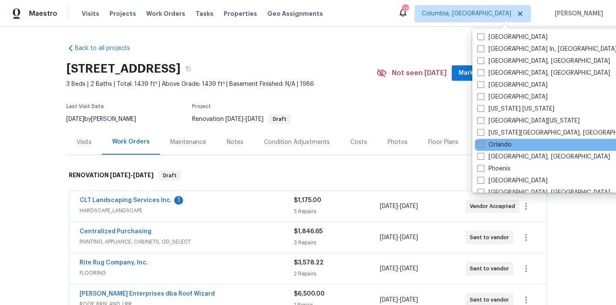
click at [504, 144] on label "Orlando" at bounding box center [495, 145] width 34 height 9
click at [483, 144] on input "Orlando" at bounding box center [481, 144] width 6 height 6
checkbox input "true"
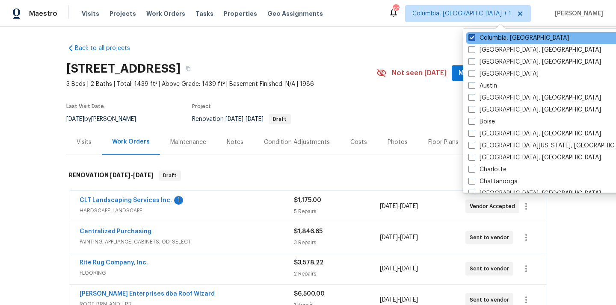
click at [488, 36] on label "Columbia, [GEOGRAPHIC_DATA]" at bounding box center [519, 38] width 101 height 9
click at [474, 36] on input "Columbia, [GEOGRAPHIC_DATA]" at bounding box center [472, 37] width 6 height 6
checkbox input "false"
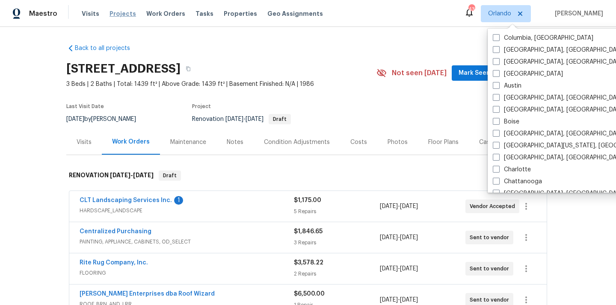
click at [112, 16] on span "Projects" at bounding box center [123, 13] width 27 height 9
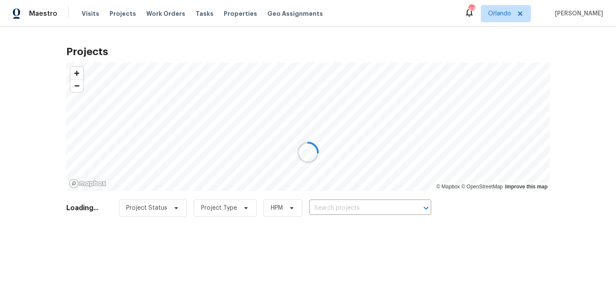
click at [365, 207] on div at bounding box center [308, 152] width 616 height 305
click at [338, 208] on div at bounding box center [308, 152] width 616 height 305
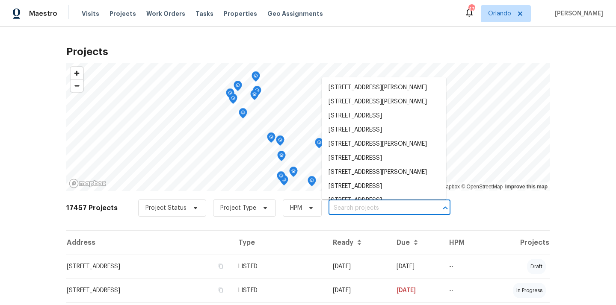
click at [338, 208] on input "text" at bounding box center [378, 208] width 98 height 13
paste input "[STREET_ADDRESS]"
type input "[STREET_ADDRESS]"
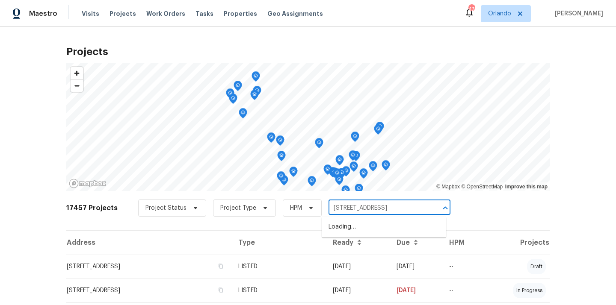
scroll to position [0, 30]
click at [344, 234] on li "[STREET_ADDRESS]" at bounding box center [384, 227] width 125 height 14
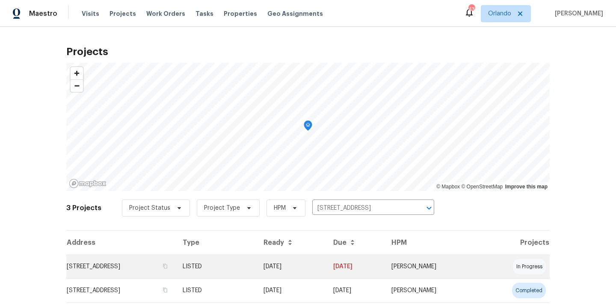
click at [257, 261] on td "LISTED" at bounding box center [216, 267] width 81 height 24
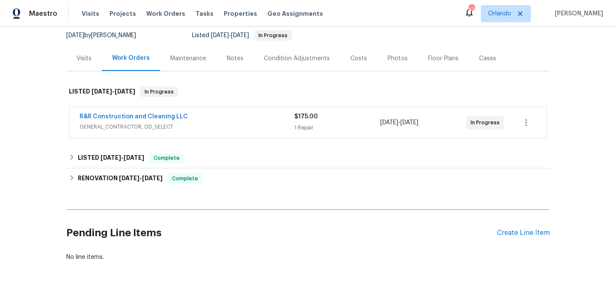
scroll to position [98, 0]
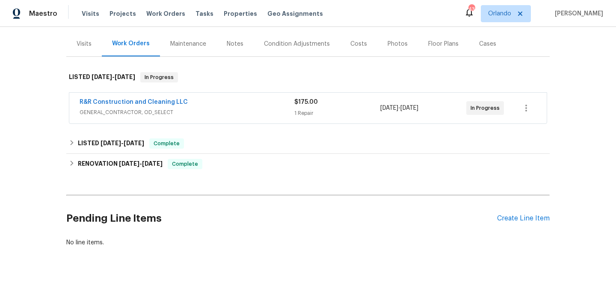
click at [513, 214] on div "Pending Line Items Create Line Item" at bounding box center [307, 219] width 483 height 40
click at [507, 219] on div "Create Line Item" at bounding box center [523, 219] width 53 height 8
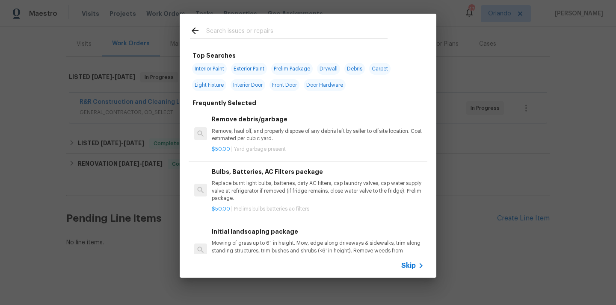
click at [308, 33] on input "text" at bounding box center [296, 32] width 181 height 13
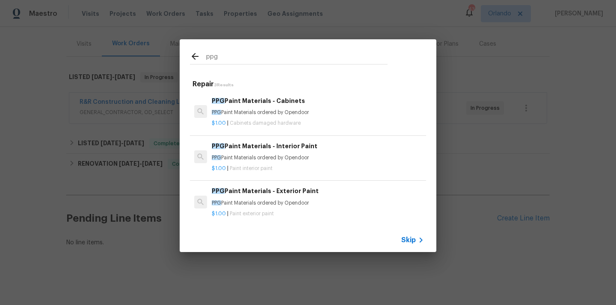
type input "ppg"
click at [291, 194] on h6 "PPG Paint Materials - Exterior Paint" at bounding box center [318, 191] width 212 height 9
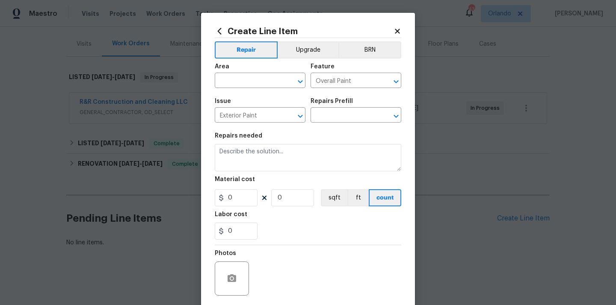
type input "PPG Paint Materials - Exterior Paint $1.00"
type textarea "PPG Paint Materials ordered by Opendoor"
type input "1"
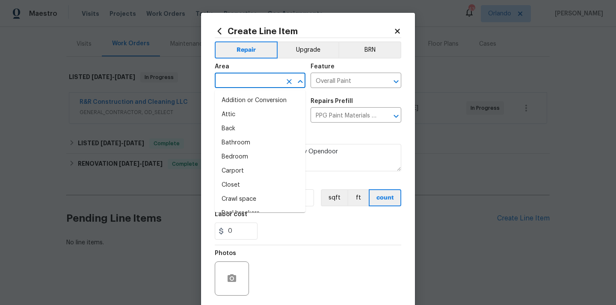
click at [260, 79] on input "text" at bounding box center [248, 81] width 67 height 13
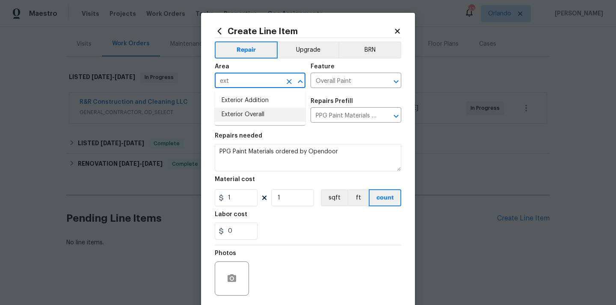
click at [243, 111] on li "Exterior Overall" at bounding box center [260, 115] width 91 height 14
type input "Exterior Overall"
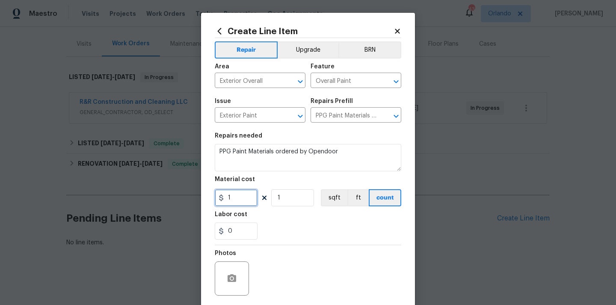
drag, startPoint x: 236, startPoint y: 202, endPoint x: 220, endPoint y: 203, distance: 15.9
click at [224, 202] on input "1" at bounding box center [236, 198] width 43 height 17
paste input "99.59"
type input "99.59"
click at [269, 218] on div "Labor cost" at bounding box center [308, 217] width 187 height 11
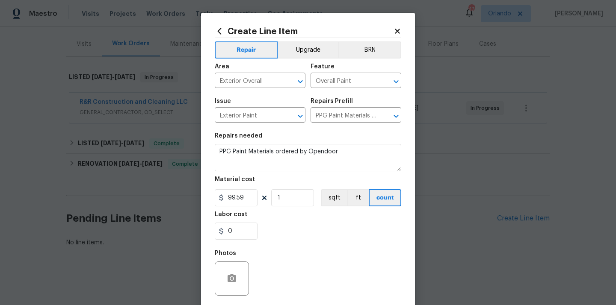
scroll to position [63, 0]
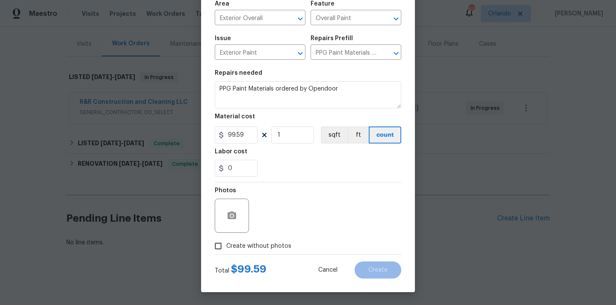
click at [272, 249] on span "Create without photos" at bounding box center [258, 246] width 65 height 9
click at [226, 249] on input "Create without photos" at bounding box center [218, 246] width 16 height 16
checkbox input "true"
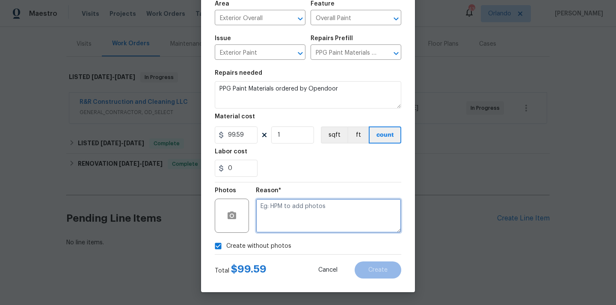
click at [284, 222] on textarea at bounding box center [328, 216] width 145 height 34
type textarea "N/A"
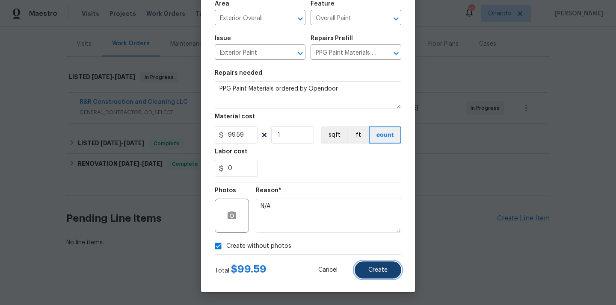
click at [371, 268] on span "Create" at bounding box center [377, 270] width 19 height 6
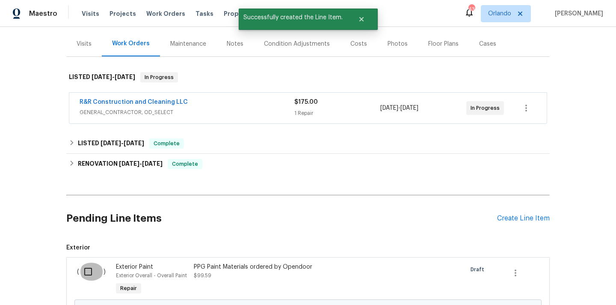
click at [90, 268] on input "checkbox" at bounding box center [91, 272] width 24 height 18
checkbox input "true"
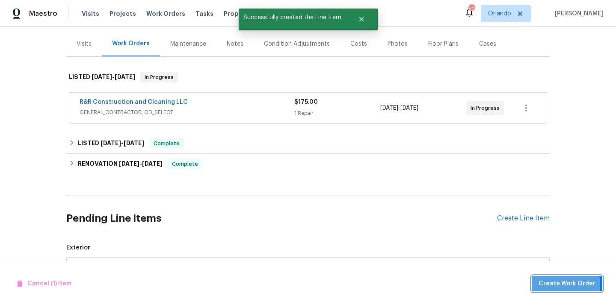
click at [550, 285] on span "Create Work Order" at bounding box center [567, 284] width 57 height 11
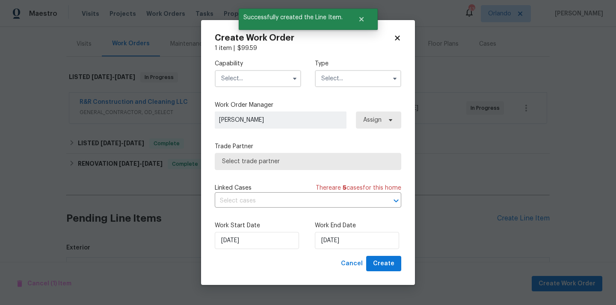
click at [258, 79] on input "text" at bounding box center [258, 78] width 86 height 17
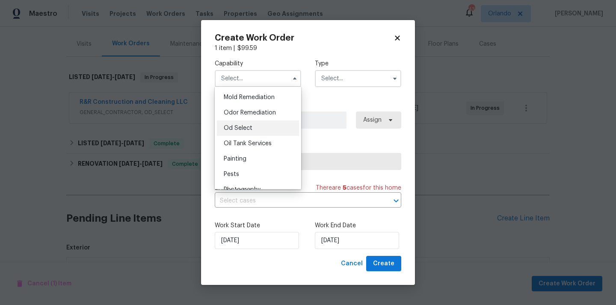
scroll to position [657, 0]
click at [258, 157] on div "Painting" at bounding box center [258, 158] width 82 height 15
type input "Painting"
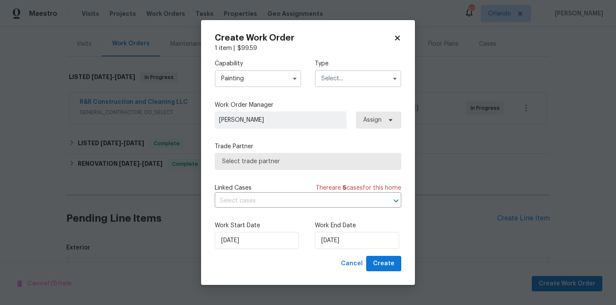
click at [330, 81] on input "text" at bounding box center [358, 78] width 86 height 17
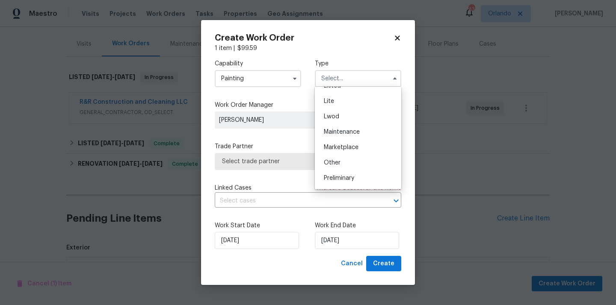
scroll to position [92, 0]
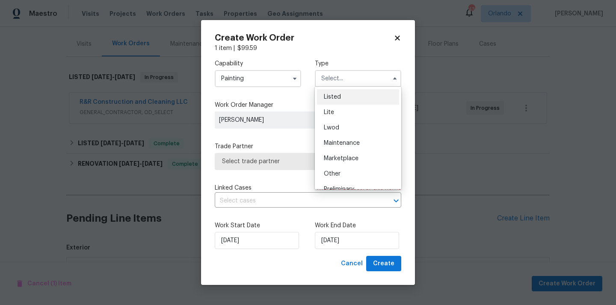
click at [358, 101] on div "Listed" at bounding box center [358, 96] width 82 height 15
type input "Listed"
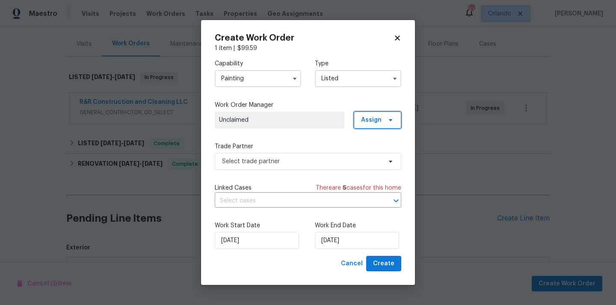
click at [380, 128] on span "Assign" at bounding box center [377, 120] width 47 height 17
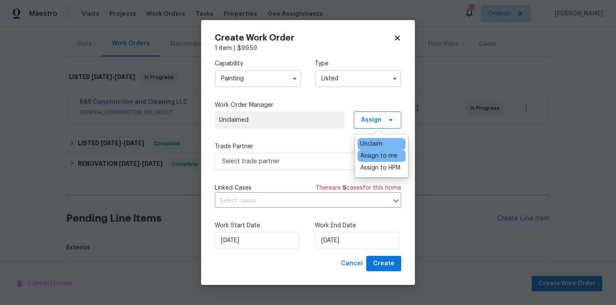
click at [379, 154] on div "Assign to me" at bounding box center [378, 156] width 37 height 9
click at [326, 159] on span "Select trade partner" at bounding box center [302, 161] width 160 height 9
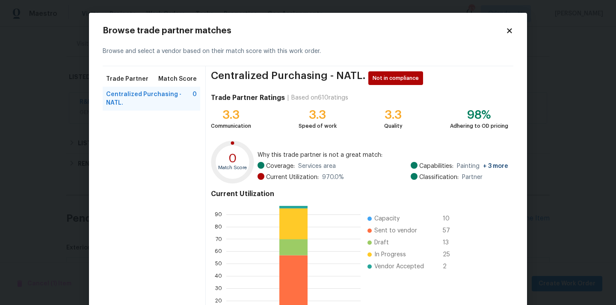
scroll to position [72, 0]
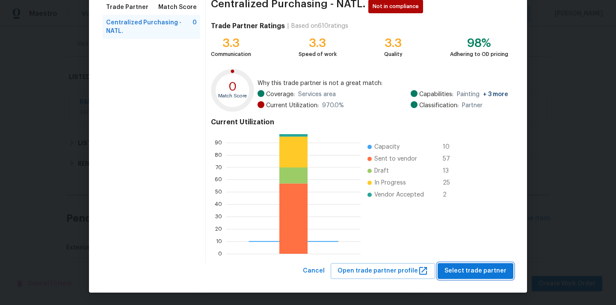
click at [464, 271] on span "Select trade partner" at bounding box center [476, 271] width 62 height 11
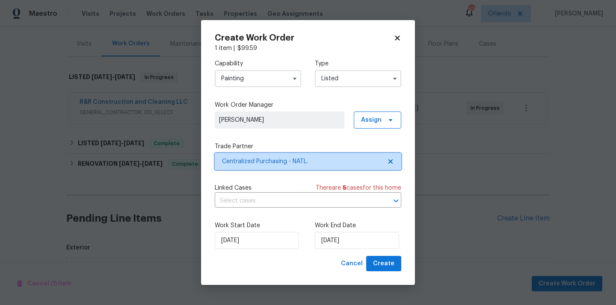
scroll to position [0, 0]
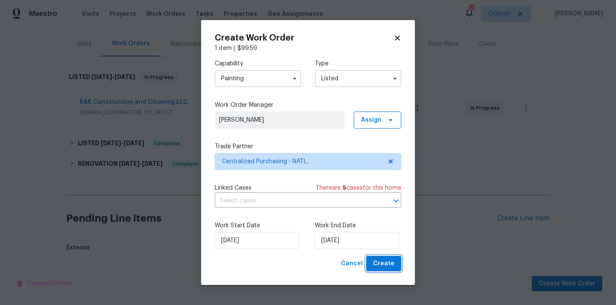
click at [385, 267] on span "Create" at bounding box center [383, 264] width 21 height 11
checkbox input "false"
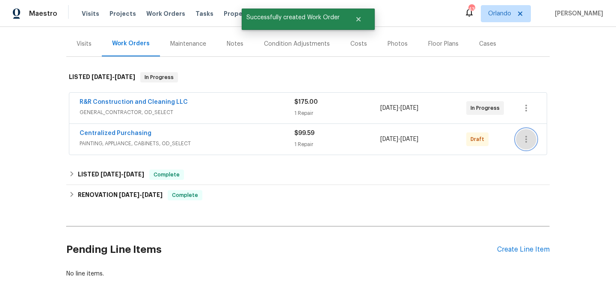
click at [527, 139] on icon "button" at bounding box center [526, 139] width 2 height 7
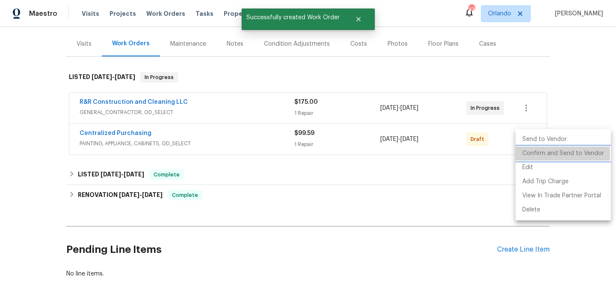
click at [533, 154] on li "Confirm and Send to Vendor" at bounding box center [563, 154] width 95 height 14
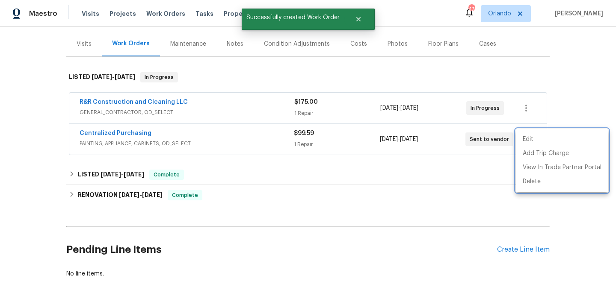
click at [235, 136] on div at bounding box center [308, 152] width 616 height 305
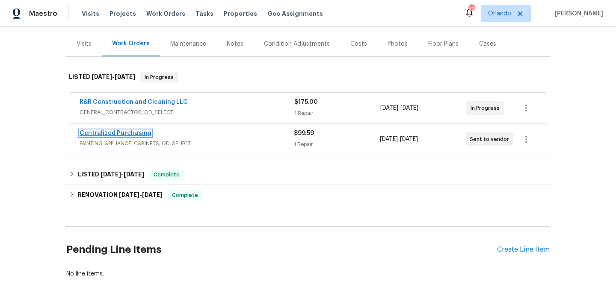
click at [130, 133] on link "Centralized Purchasing" at bounding box center [116, 133] width 72 height 6
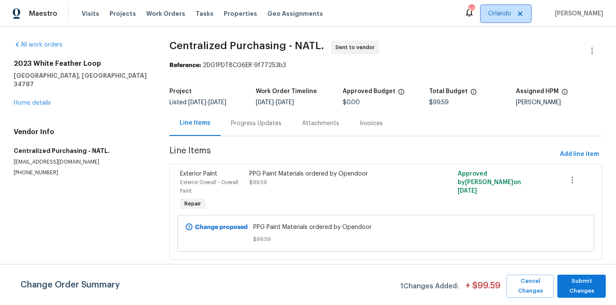
click at [505, 19] on span "Orlando" at bounding box center [506, 13] width 50 height 17
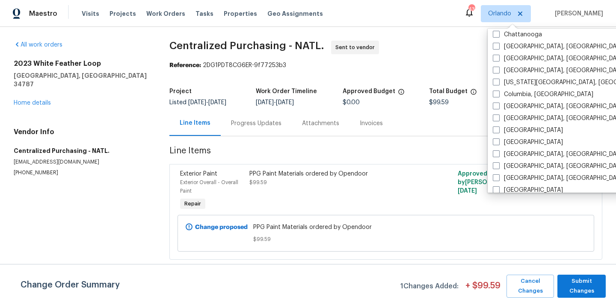
scroll to position [150, 0]
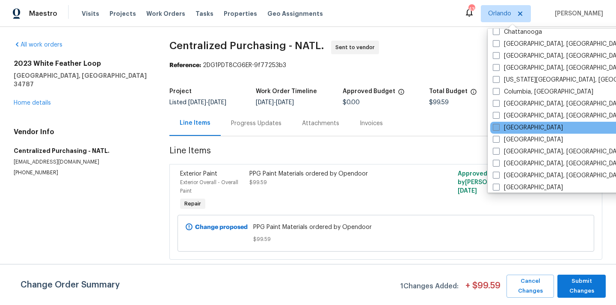
click at [502, 127] on label "[GEOGRAPHIC_DATA]" at bounding box center [528, 128] width 70 height 9
click at [498, 127] on input "[GEOGRAPHIC_DATA]" at bounding box center [496, 127] width 6 height 6
checkbox input "true"
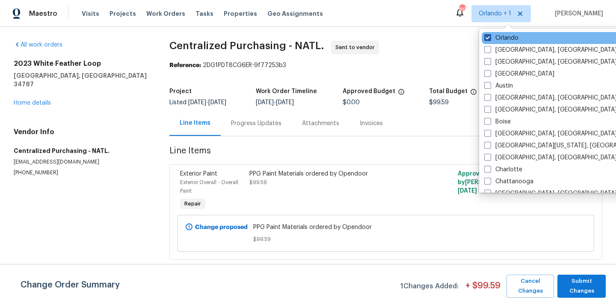
click at [499, 40] on label "Orlando" at bounding box center [501, 38] width 34 height 9
click at [490, 39] on input "Orlando" at bounding box center [487, 37] width 6 height 6
checkbox input "false"
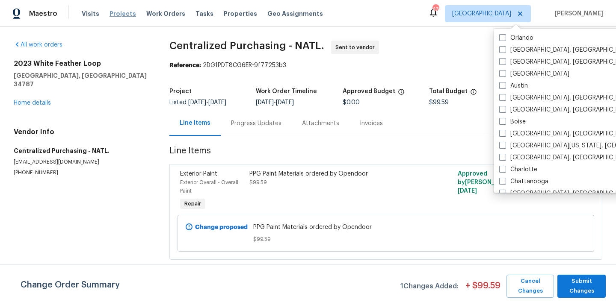
click at [117, 18] on span "Projects" at bounding box center [123, 13] width 27 height 9
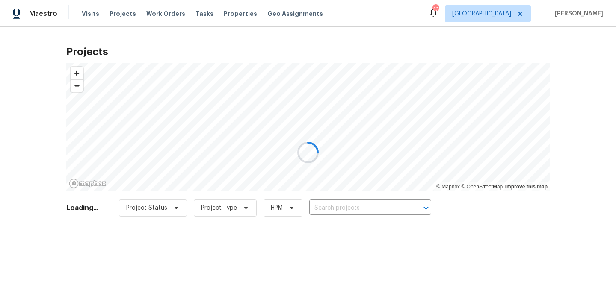
click at [349, 209] on div at bounding box center [308, 152] width 616 height 305
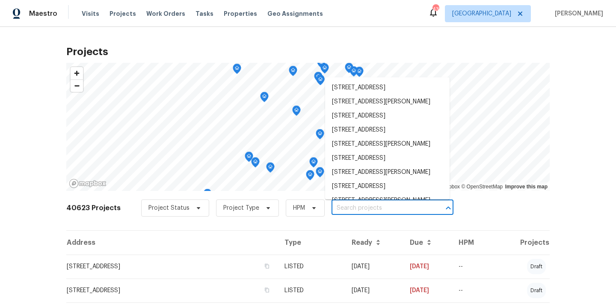
click at [349, 209] on input "text" at bounding box center [381, 208] width 98 height 13
paste input "[STREET_ADDRESS][PERSON_NAME]"
type input "[STREET_ADDRESS][PERSON_NAME]"
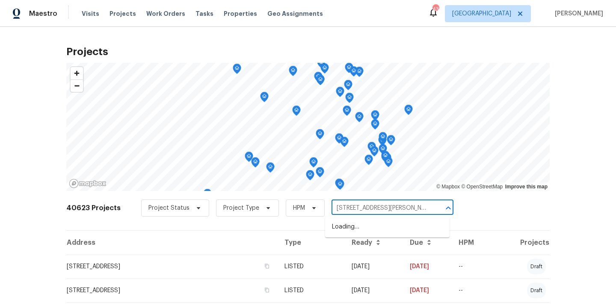
scroll to position [0, 6]
click at [357, 231] on li "[STREET_ADDRESS][PERSON_NAME]" at bounding box center [387, 227] width 125 height 14
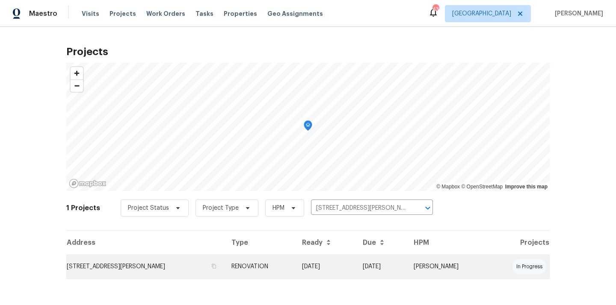
click at [189, 264] on td "[STREET_ADDRESS][PERSON_NAME]" at bounding box center [145, 267] width 158 height 24
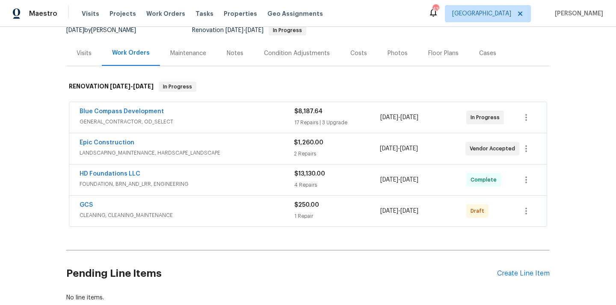
scroll to position [144, 0]
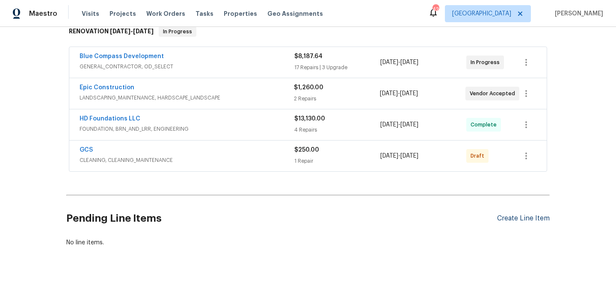
click at [525, 217] on div "Create Line Item" at bounding box center [523, 219] width 53 height 8
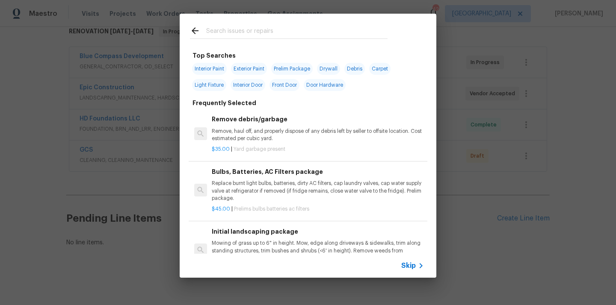
click at [375, 30] on input "text" at bounding box center [296, 32] width 181 height 13
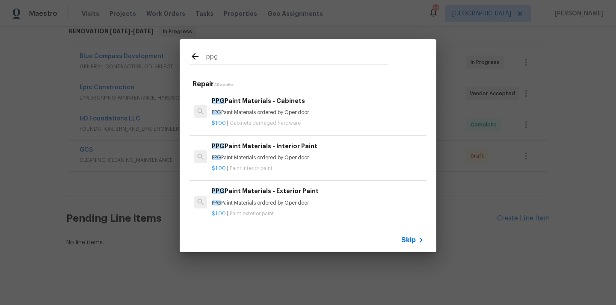
type input "ppg"
click at [284, 159] on p "PPG Paint Materials ordered by Opendoor" at bounding box center [318, 157] width 212 height 7
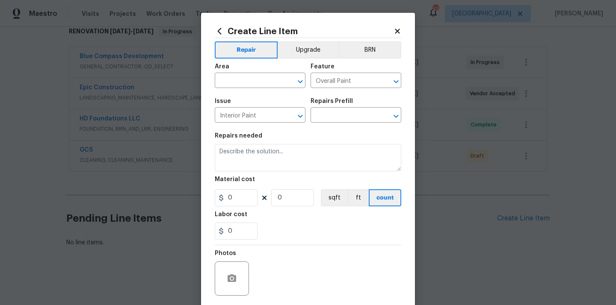
type input "PPG Paint Materials - Interior Paint $1.00"
type textarea "PPG Paint Materials ordered by Opendoor"
type input "1"
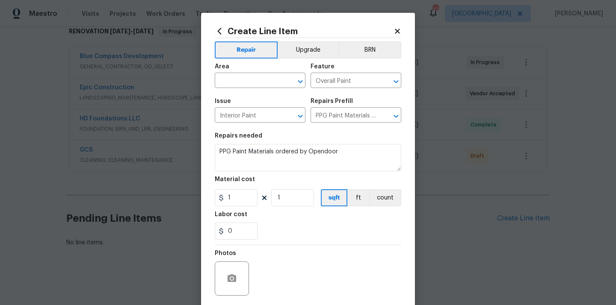
click at [242, 92] on span "Area ​" at bounding box center [260, 76] width 91 height 35
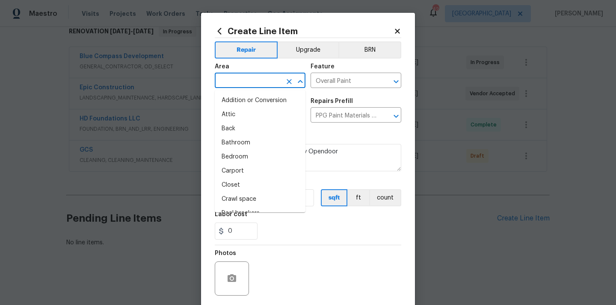
click at [243, 83] on input "text" at bounding box center [248, 81] width 67 height 13
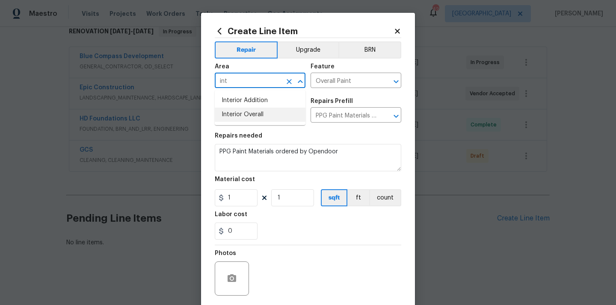
click at [250, 112] on li "Interior Overall" at bounding box center [260, 115] width 91 height 14
type input "Interior Overall"
click at [237, 197] on input "1" at bounding box center [236, 198] width 43 height 17
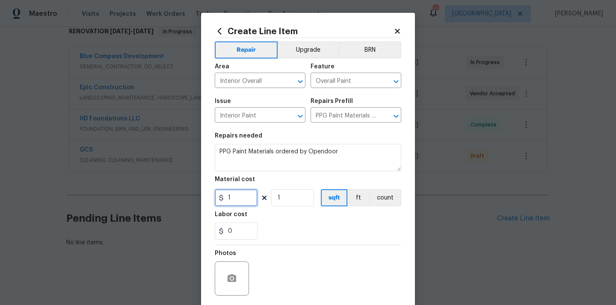
drag, startPoint x: 237, startPoint y: 199, endPoint x: 224, endPoint y: 199, distance: 12.9
click at [225, 199] on input "1" at bounding box center [236, 198] width 43 height 17
paste input "702.2"
type input "702.2"
click at [311, 232] on div "0" at bounding box center [308, 231] width 187 height 17
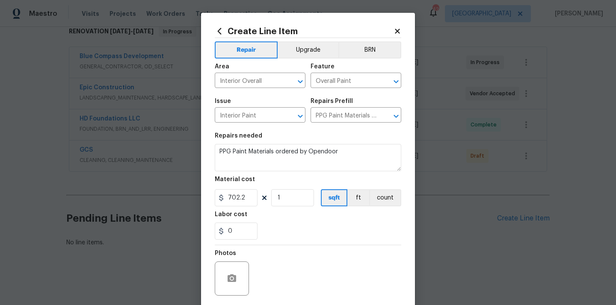
scroll to position [63, 0]
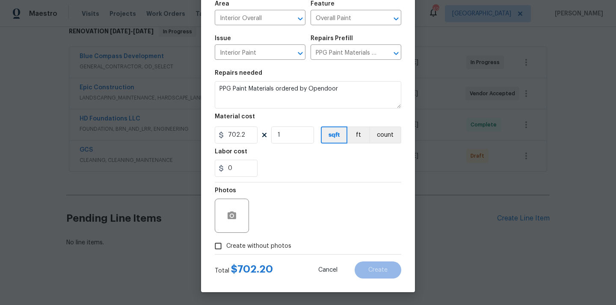
click at [273, 245] on span "Create without photos" at bounding box center [258, 246] width 65 height 9
click at [226, 245] on input "Create without photos" at bounding box center [218, 246] width 16 height 16
checkbox input "true"
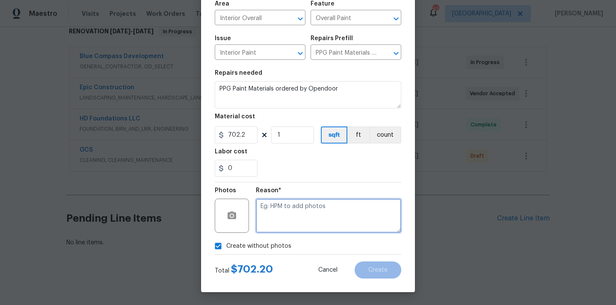
click at [289, 219] on textarea at bounding box center [328, 216] width 145 height 34
type textarea "N/A"
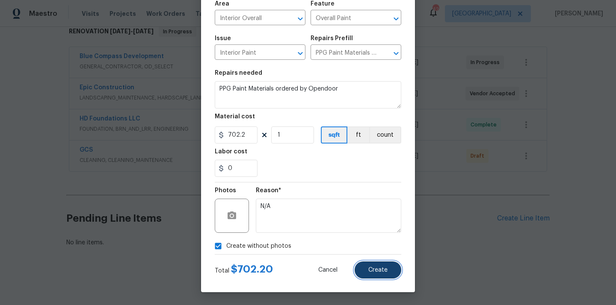
click at [376, 266] on button "Create" at bounding box center [378, 270] width 47 height 17
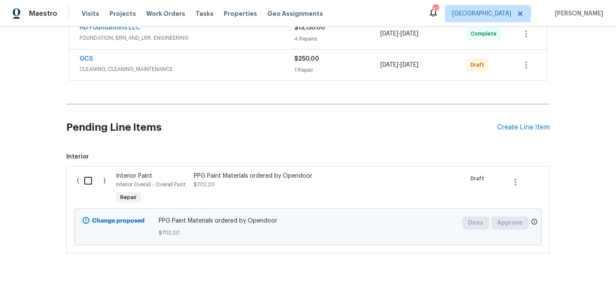
scroll to position [242, 0]
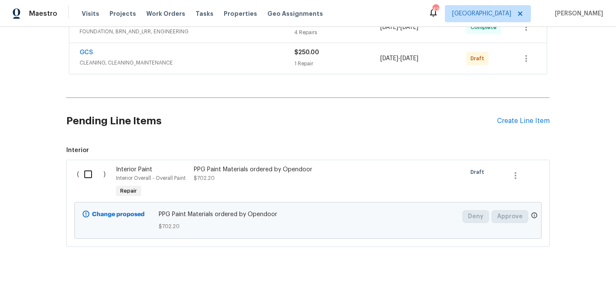
click at [92, 173] on input "checkbox" at bounding box center [91, 175] width 24 height 18
checkbox input "true"
click at [552, 282] on span "Create Work Order" at bounding box center [567, 284] width 57 height 11
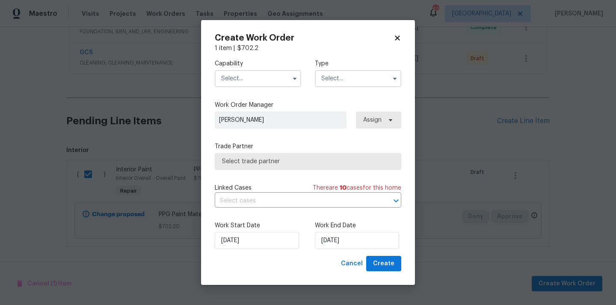
click at [268, 75] on input "text" at bounding box center [258, 78] width 86 height 17
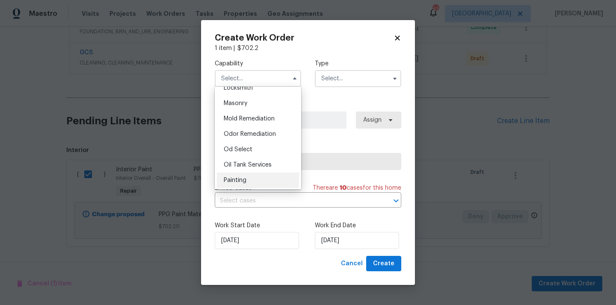
click at [262, 182] on div "Painting" at bounding box center [258, 180] width 82 height 15
type input "Painting"
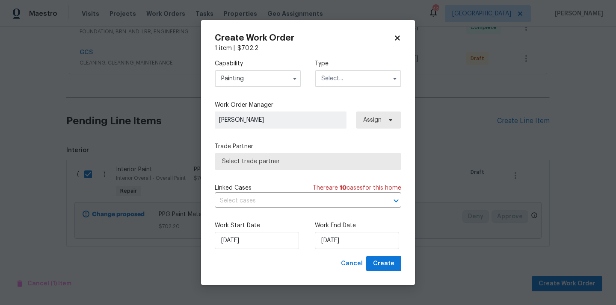
click at [347, 80] on input "text" at bounding box center [358, 78] width 86 height 17
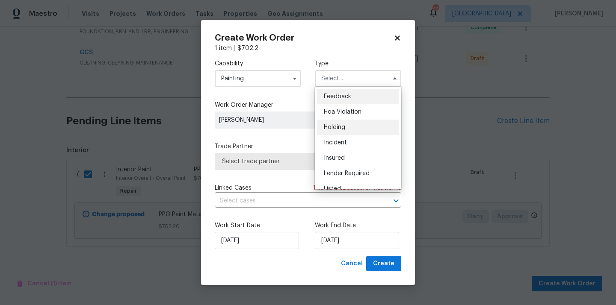
scroll to position [194, 0]
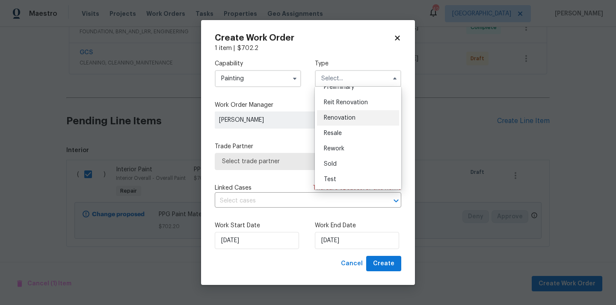
click at [356, 122] on div "Renovation" at bounding box center [358, 117] width 82 height 15
type input "Renovation"
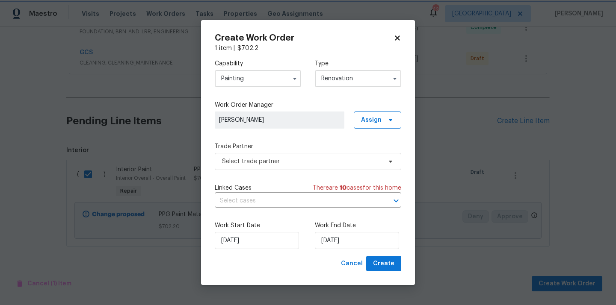
scroll to position [0, 0]
click at [376, 123] on span "Assign" at bounding box center [371, 120] width 21 height 9
click at [374, 156] on div "Assign to me" at bounding box center [378, 156] width 37 height 9
click at [332, 162] on span "Select trade partner" at bounding box center [302, 161] width 160 height 9
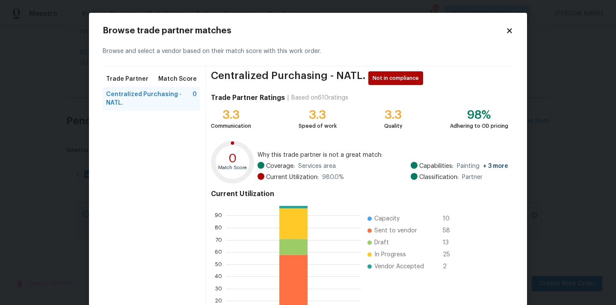
scroll to position [72, 0]
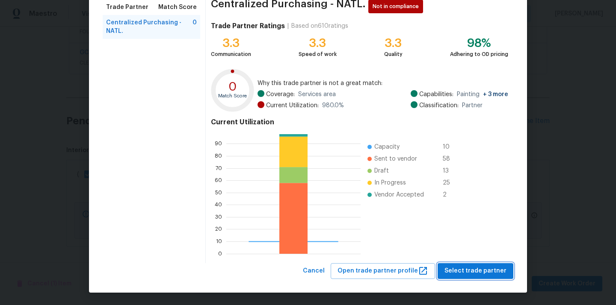
click at [462, 271] on span "Select trade partner" at bounding box center [476, 271] width 62 height 11
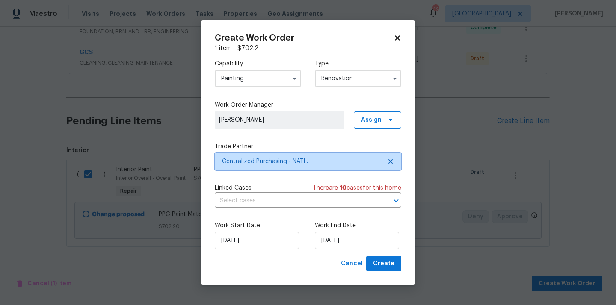
scroll to position [0, 0]
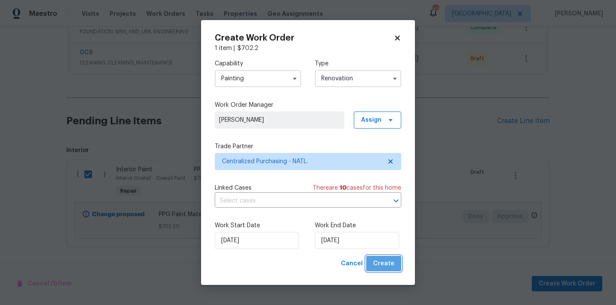
click at [386, 262] on span "Create" at bounding box center [383, 264] width 21 height 11
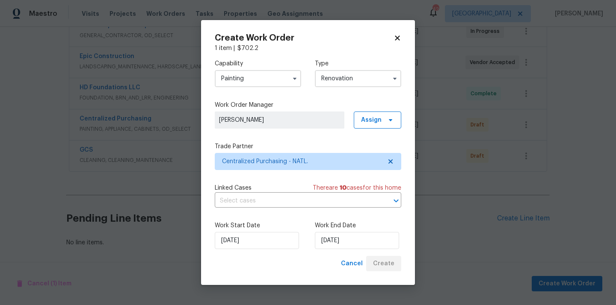
scroll to position [175, 0]
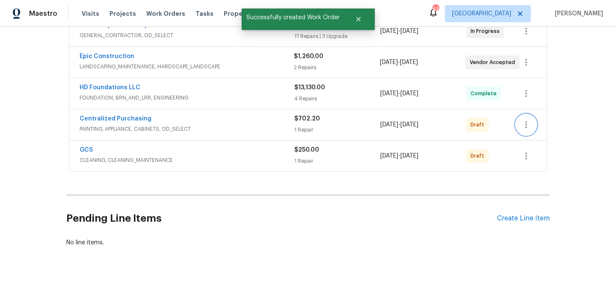
click at [526, 126] on icon "button" at bounding box center [526, 125] width 10 height 10
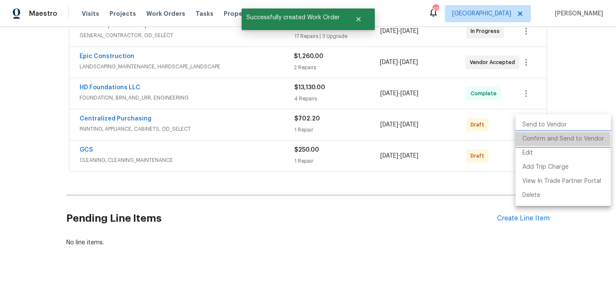
click at [534, 142] on li "Confirm and Send to Vendor" at bounding box center [563, 139] width 95 height 14
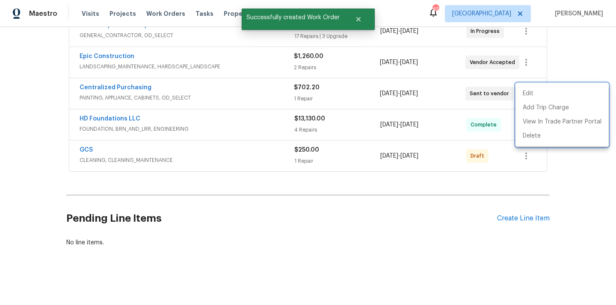
click at [211, 107] on div at bounding box center [308, 152] width 616 height 305
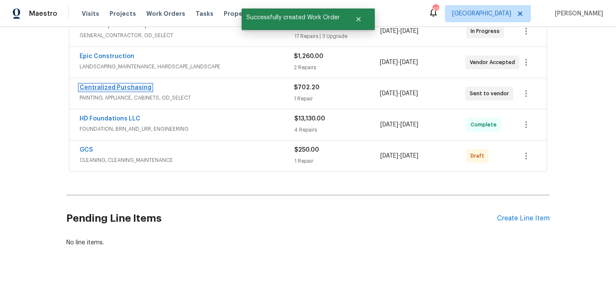
click at [132, 88] on link "Centralized Purchasing" at bounding box center [116, 88] width 72 height 6
